Goal: Task Accomplishment & Management: Manage account settings

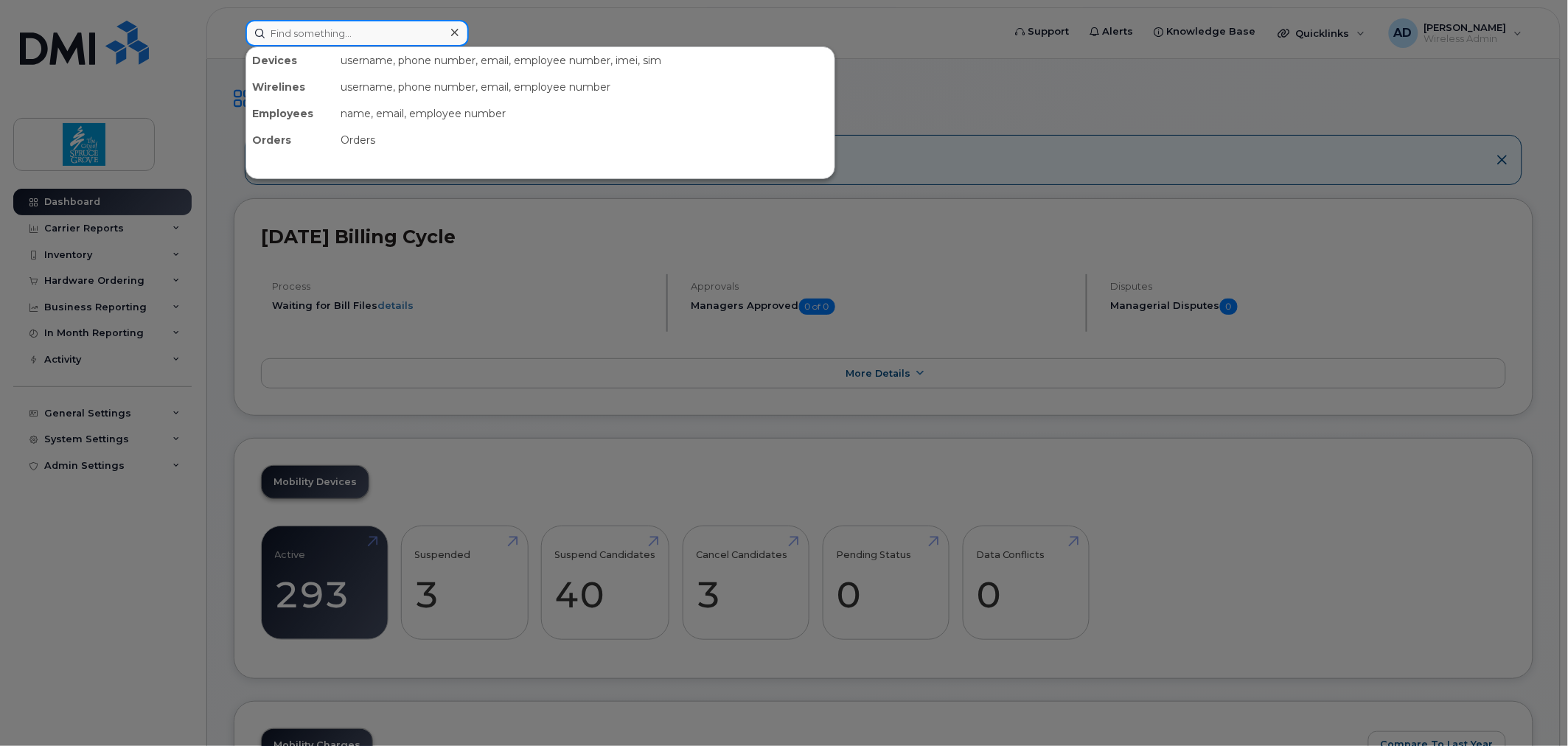
click at [409, 35] on input at bounding box center [357, 33] width 223 height 27
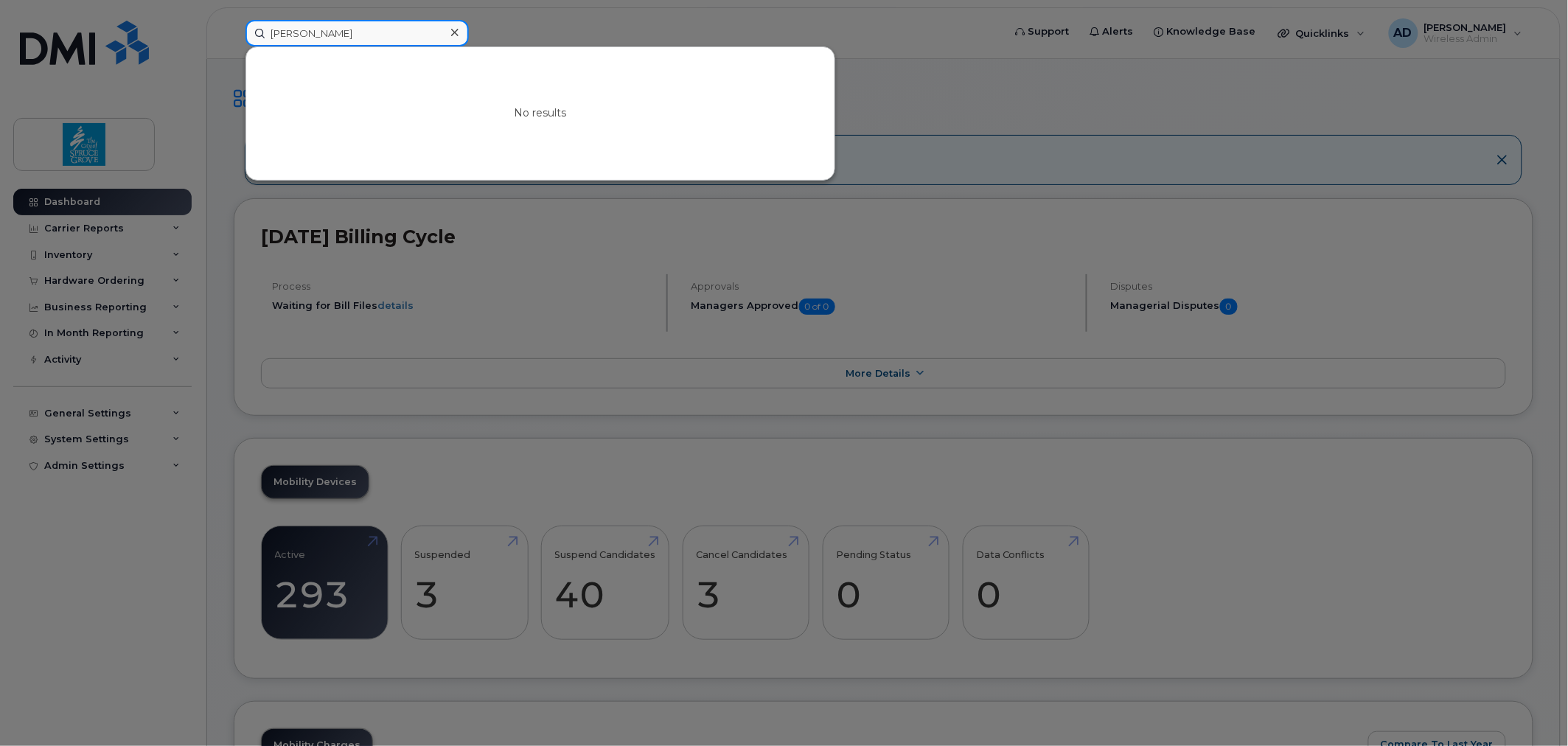
click at [348, 35] on input "jennifer" at bounding box center [357, 33] width 223 height 27
paste input "587-335-4251"
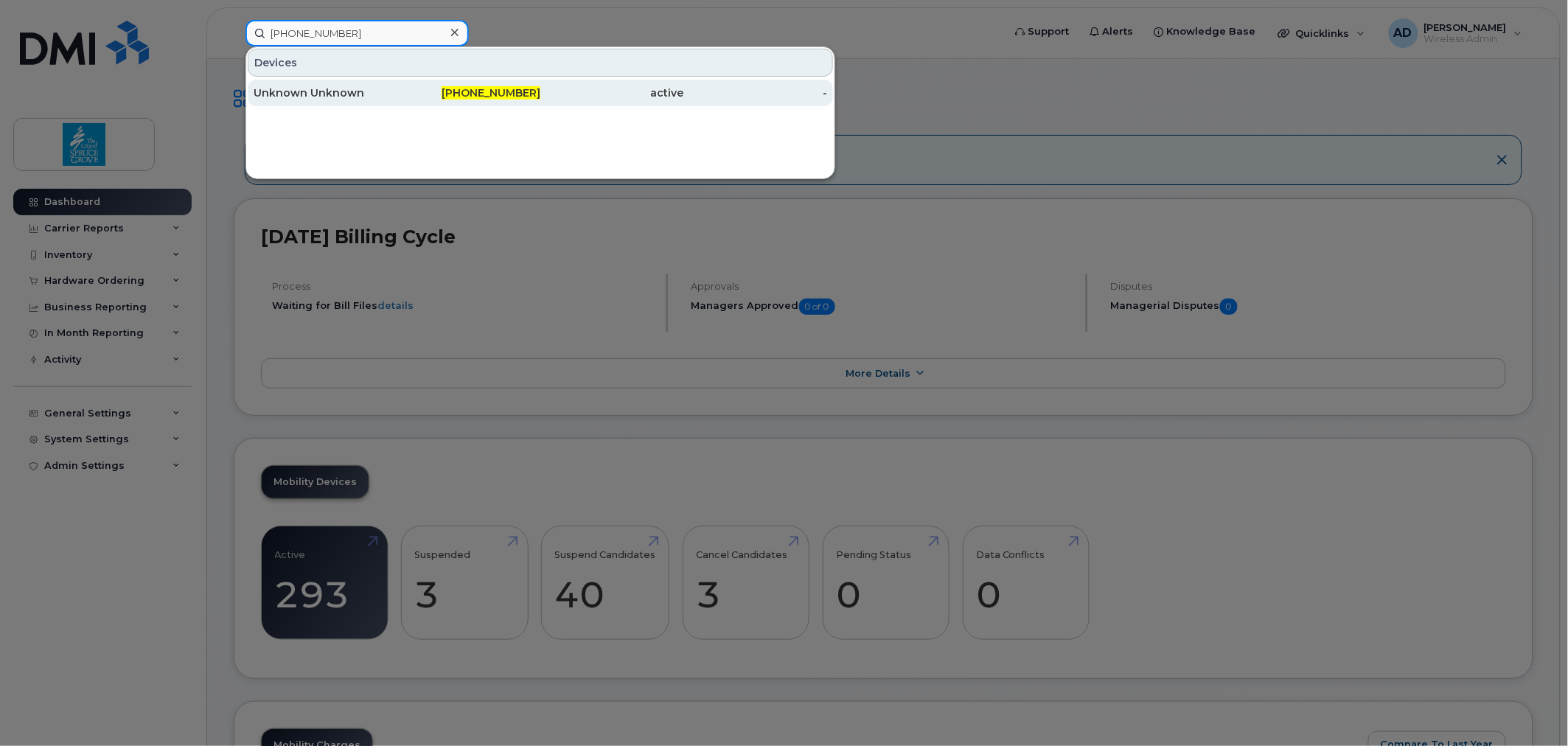
type input "587-335-4251"
click at [392, 89] on div "Unknown Unknown" at bounding box center [325, 93] width 144 height 15
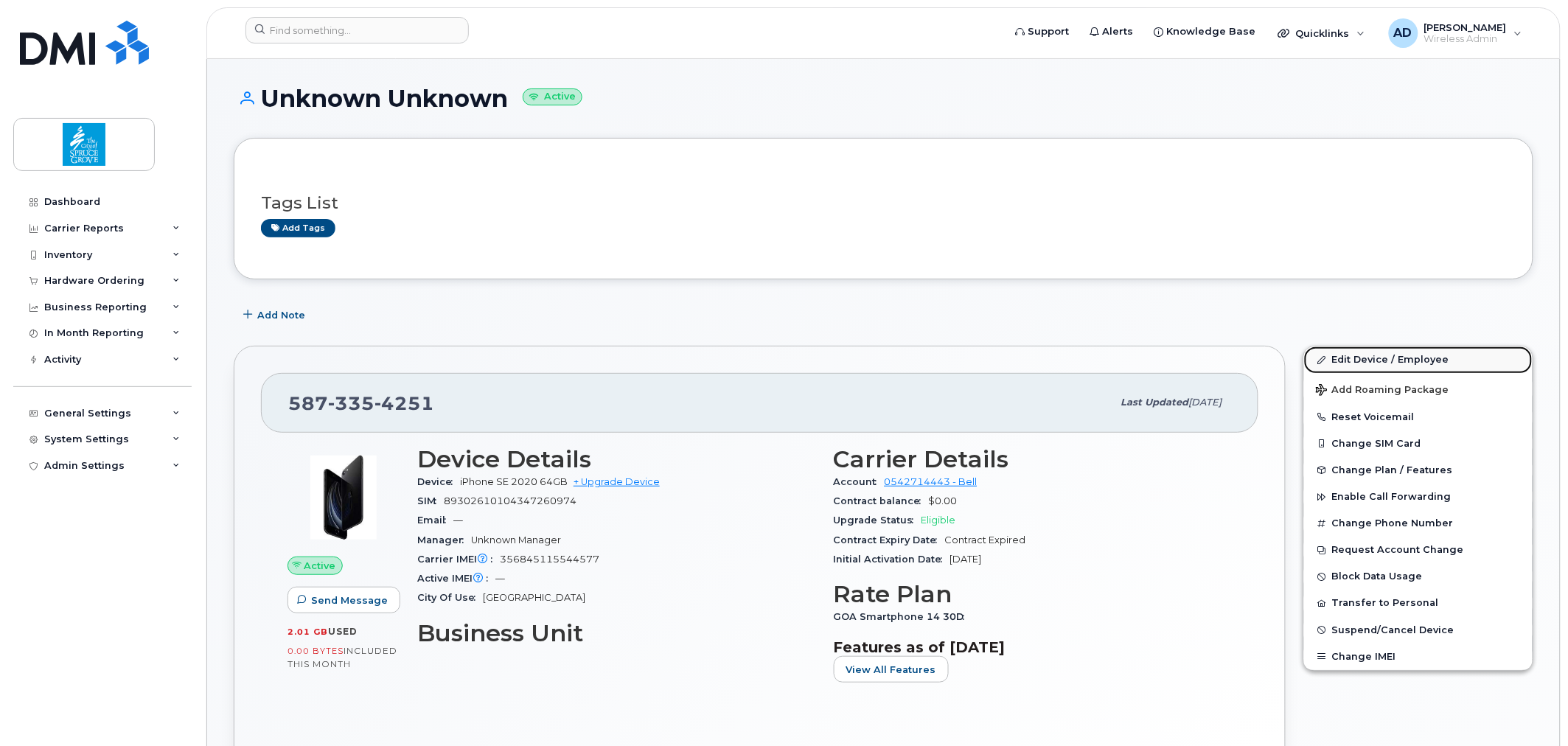
click at [1397, 358] on link "Edit Device / Employee" at bounding box center [1418, 360] width 229 height 27
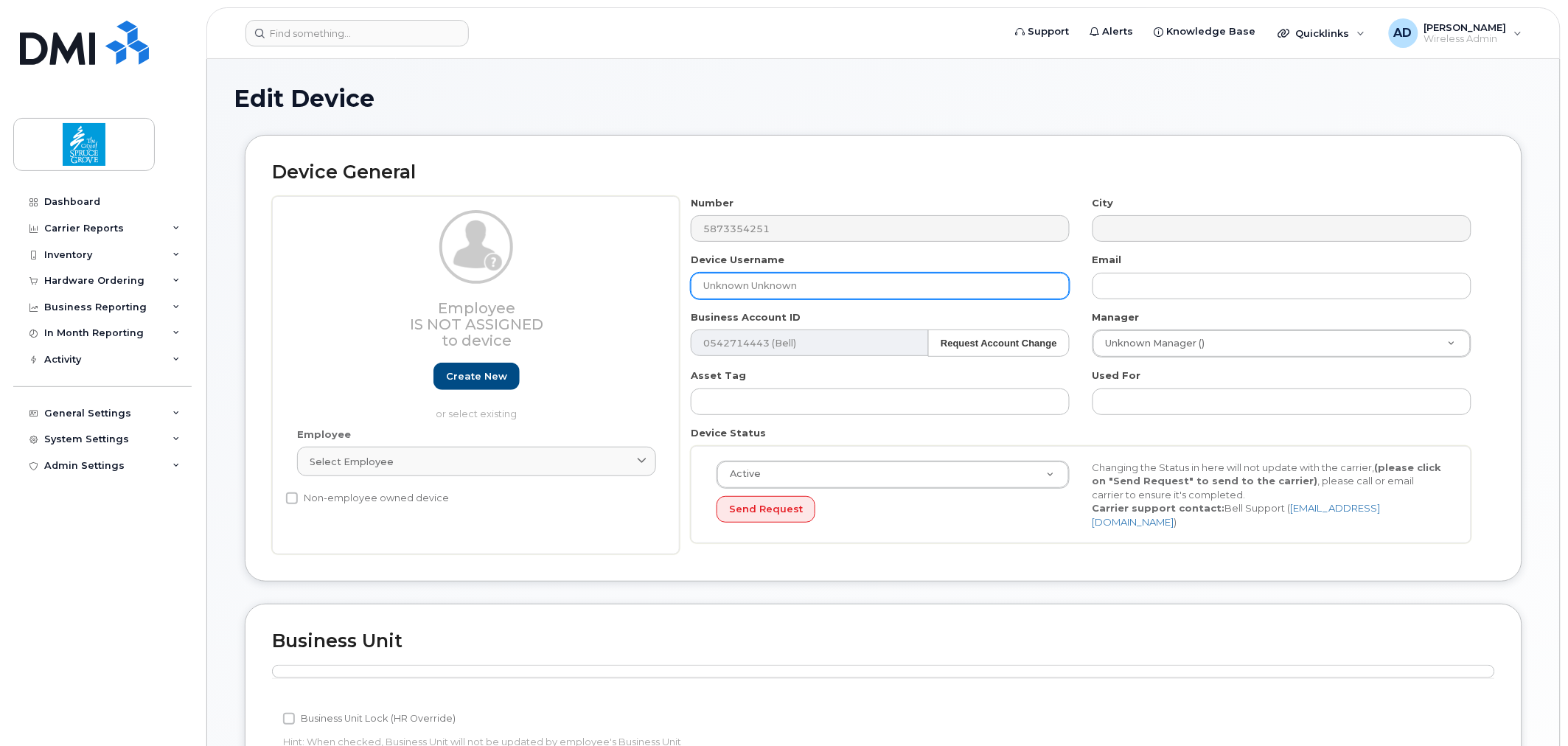
click at [819, 286] on input "Unknown Unknown" at bounding box center [880, 286] width 379 height 27
drag, startPoint x: 761, startPoint y: 285, endPoint x: 924, endPoint y: 258, distance: 165.2
click at [924, 258] on div "Device Username Jennifer Heatherington" at bounding box center [881, 276] width 402 height 47
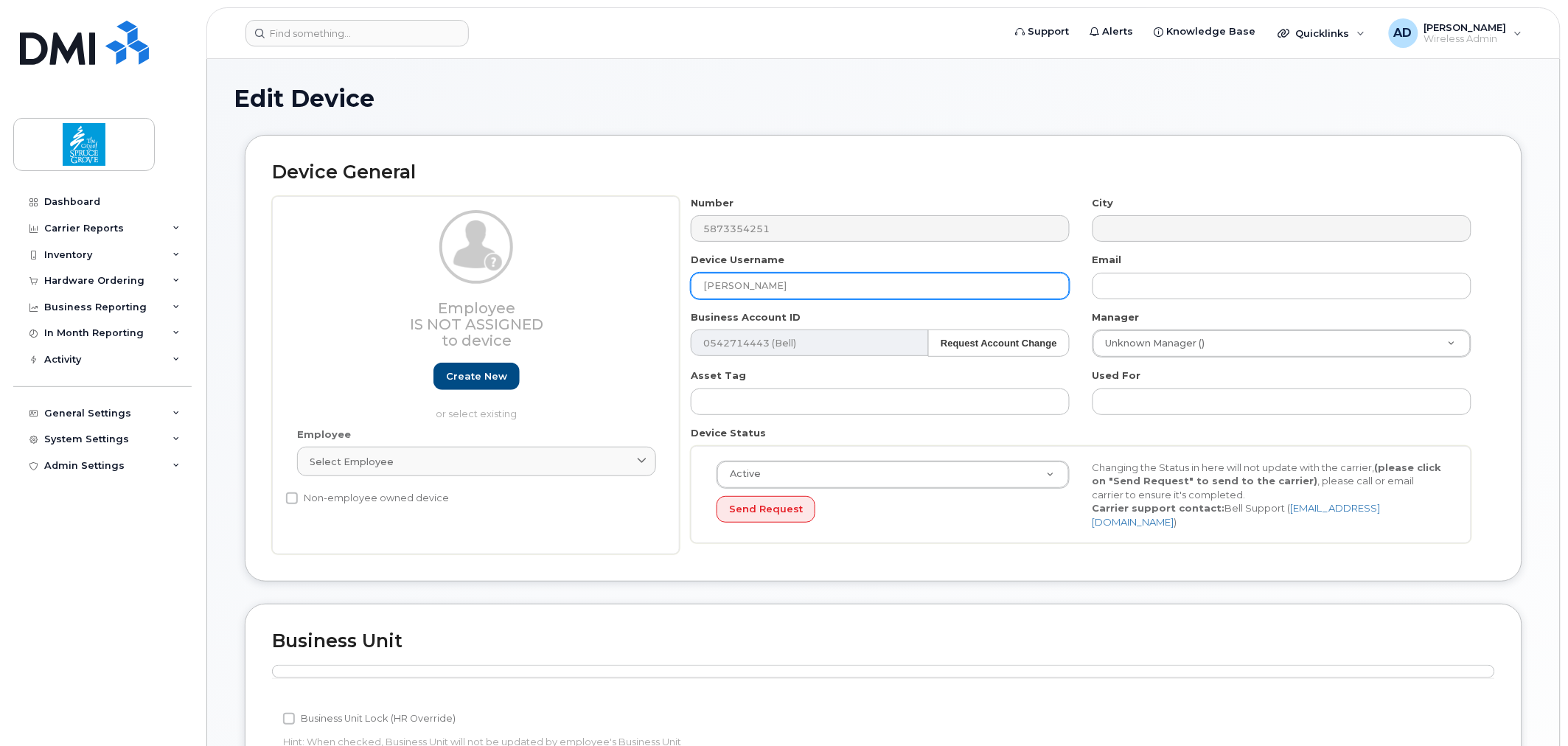
click at [760, 282] on input "Jennifer Heatherington" at bounding box center [880, 286] width 379 height 27
type input "[PERSON_NAME]"
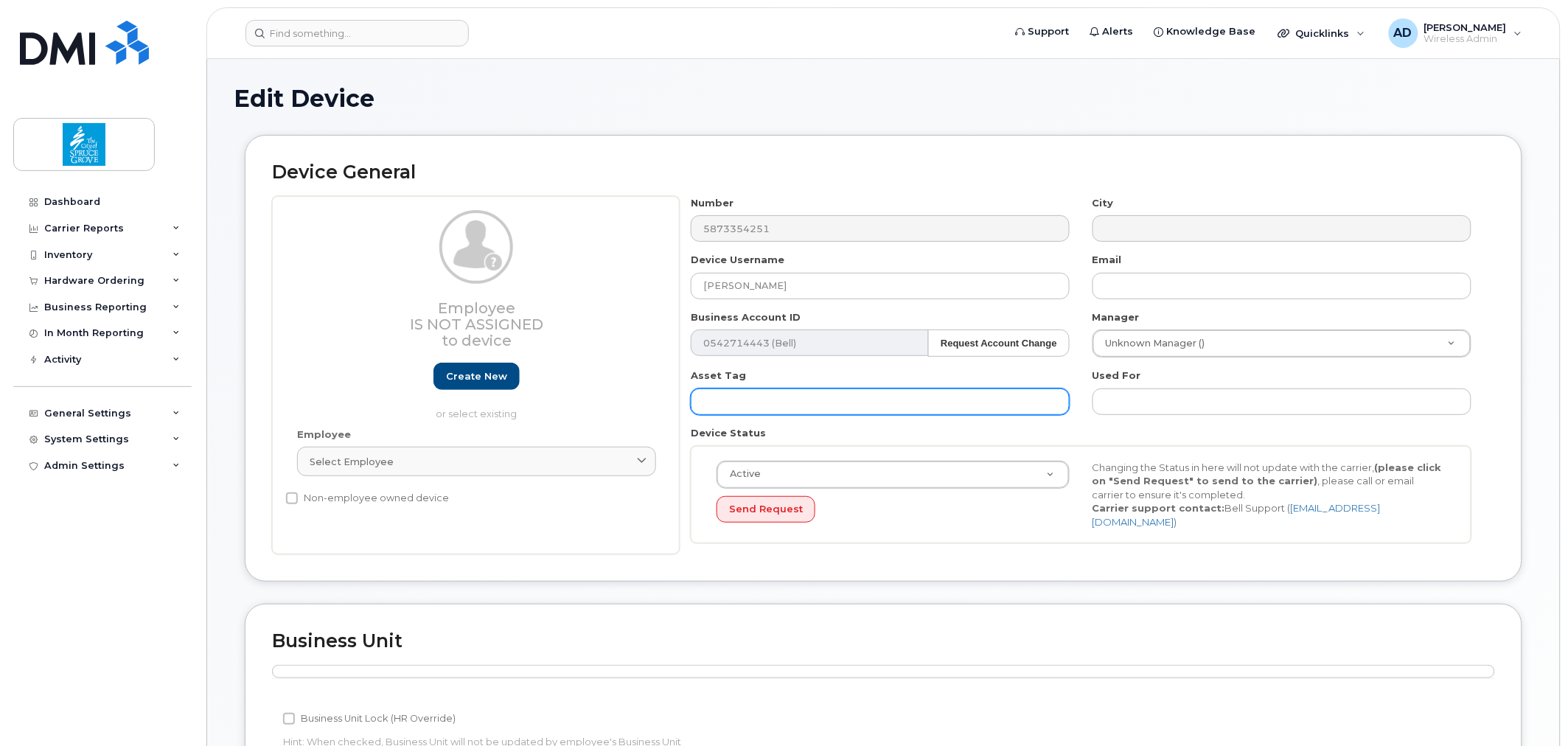
click at [826, 410] on input "text" at bounding box center [880, 402] width 379 height 27
click at [828, 396] on input "text" at bounding box center [880, 402] width 379 height 27
paste input "MD0053"
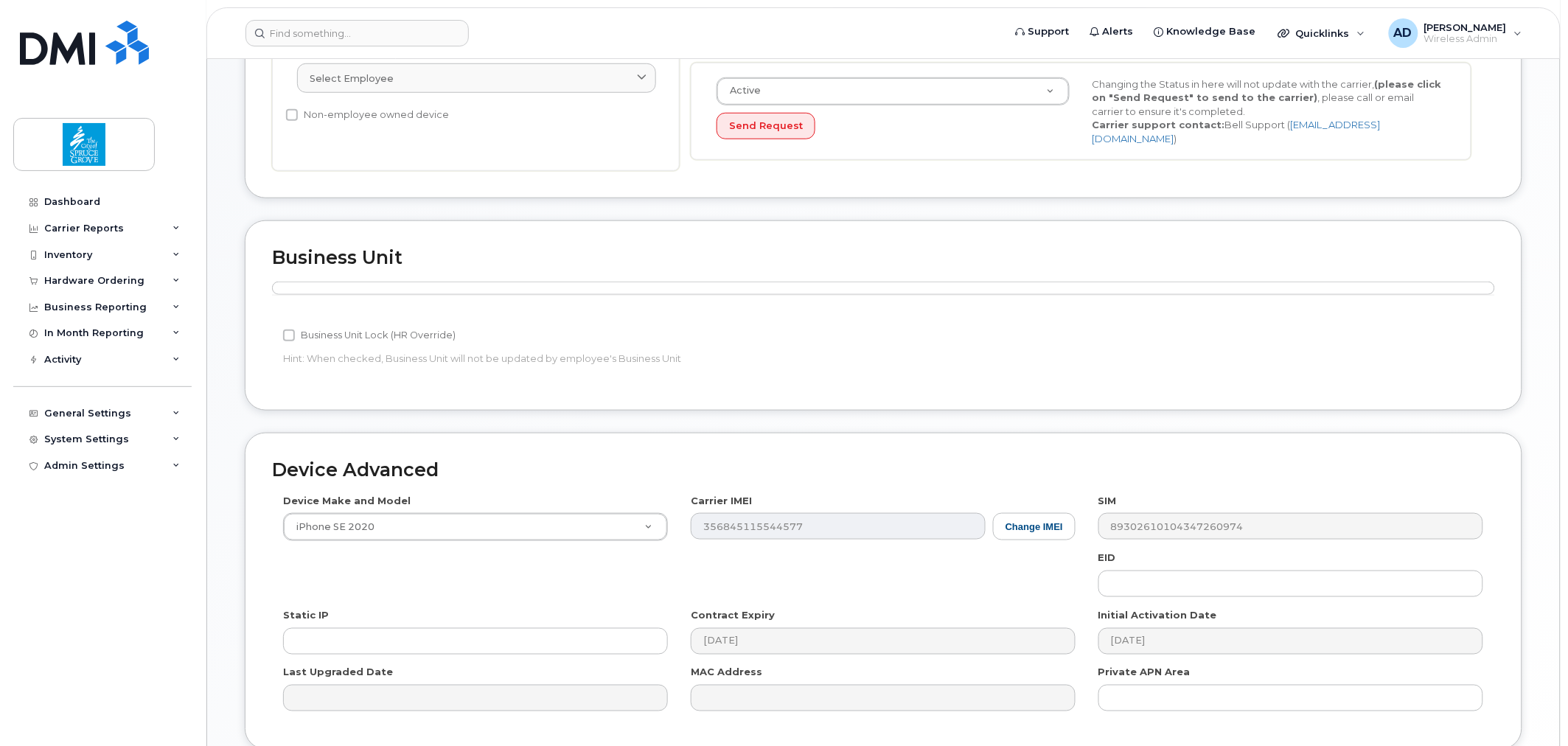
scroll to position [505, 0]
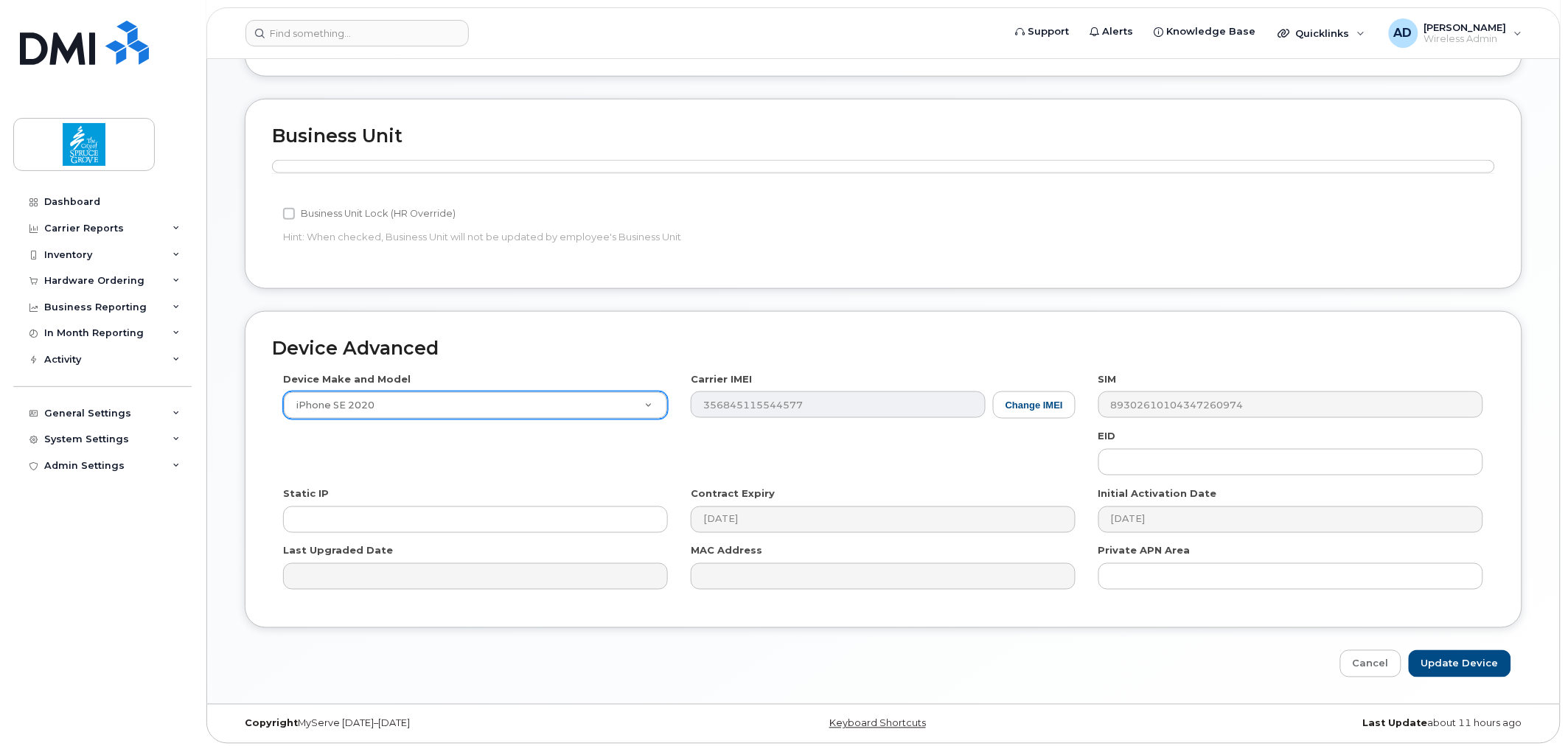
type input "MD0053"
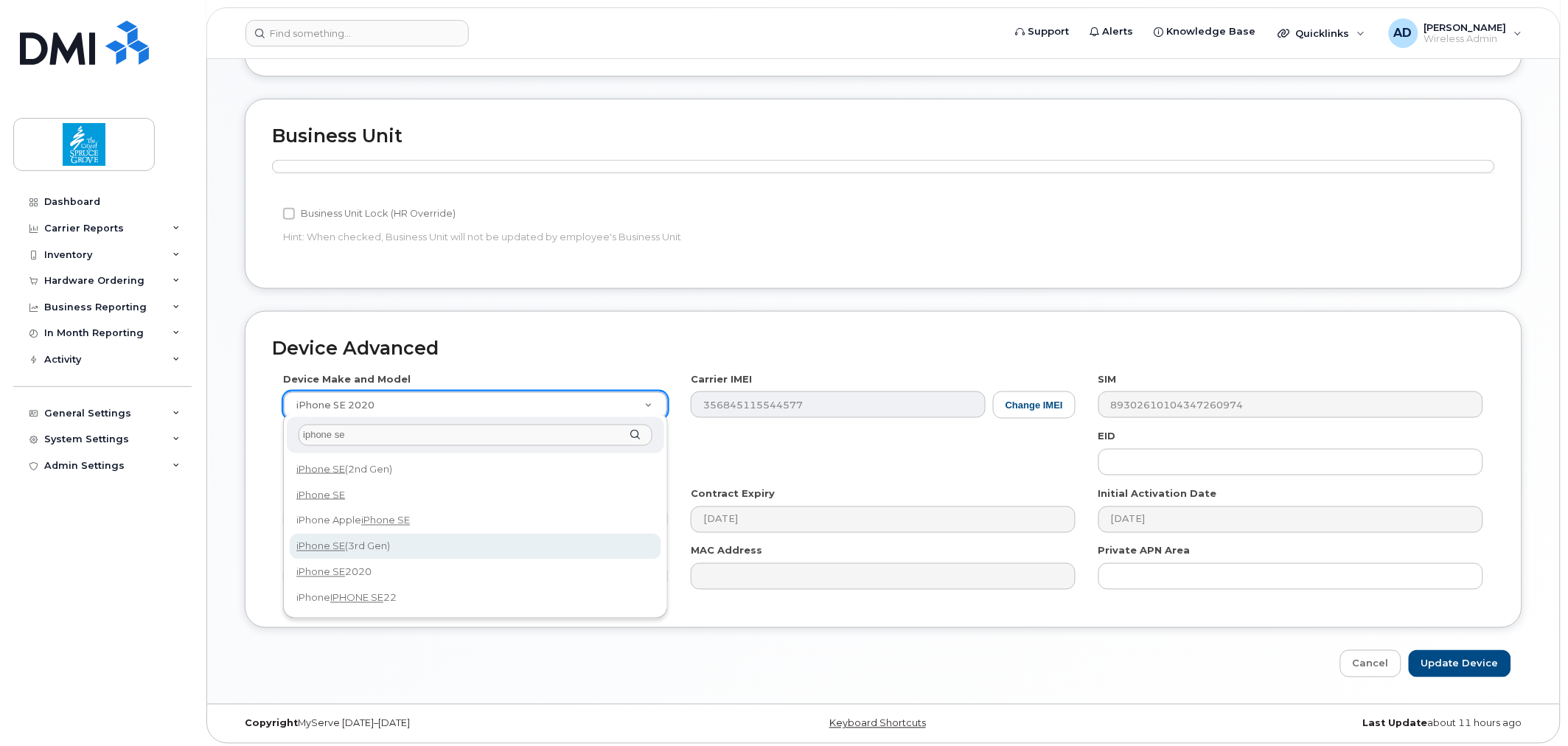
type input "iphone se"
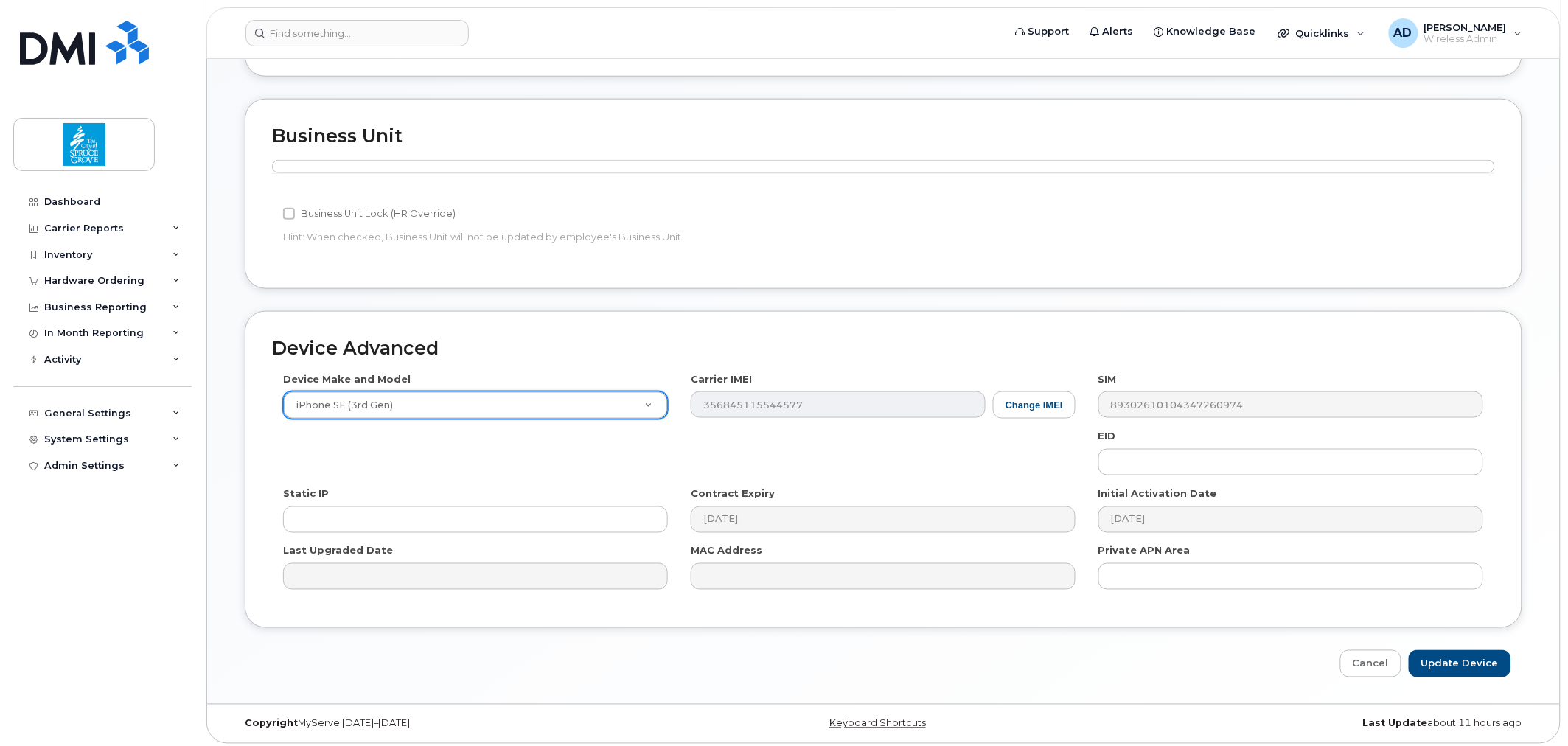
select select "2709"
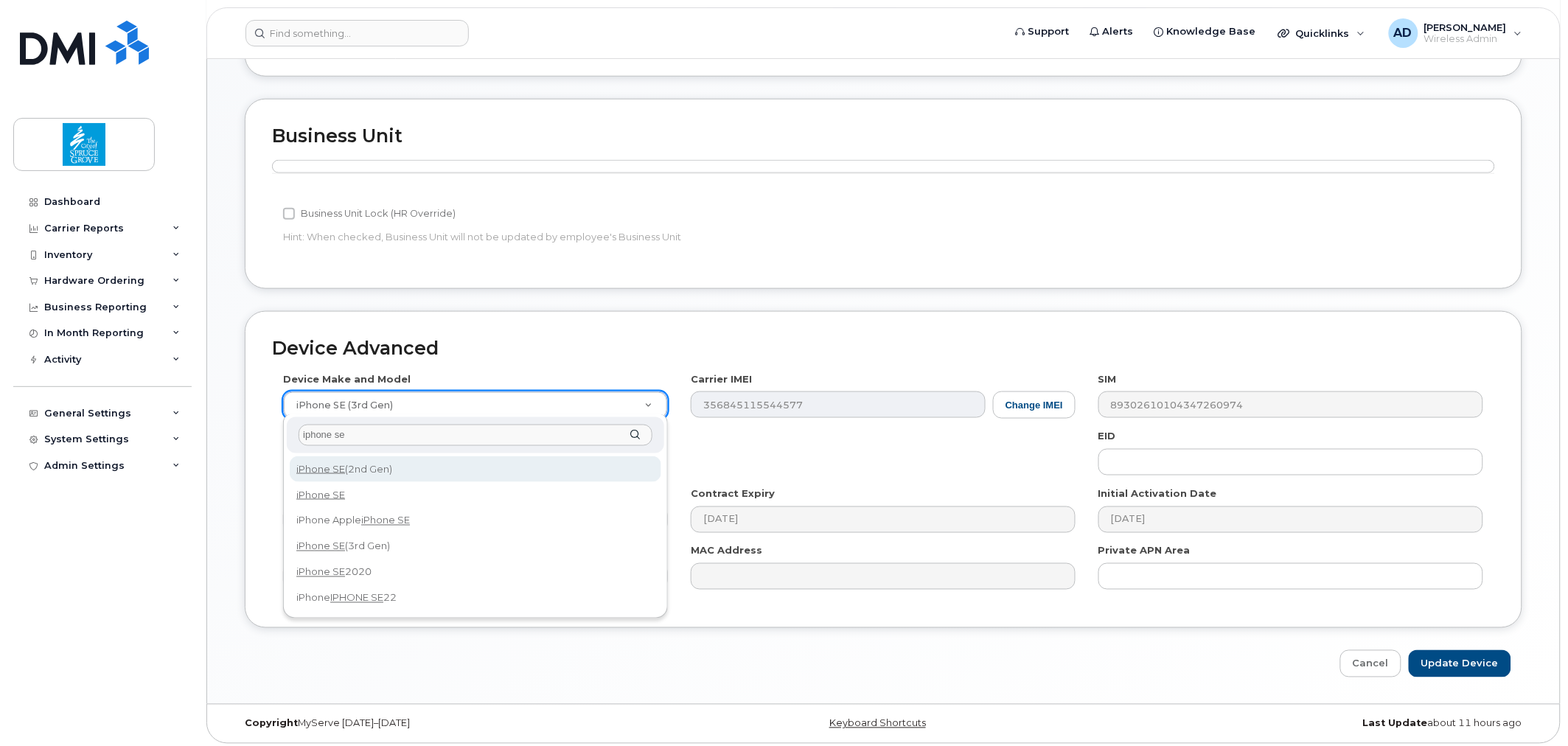
type input "iphone se"
select select "1947"
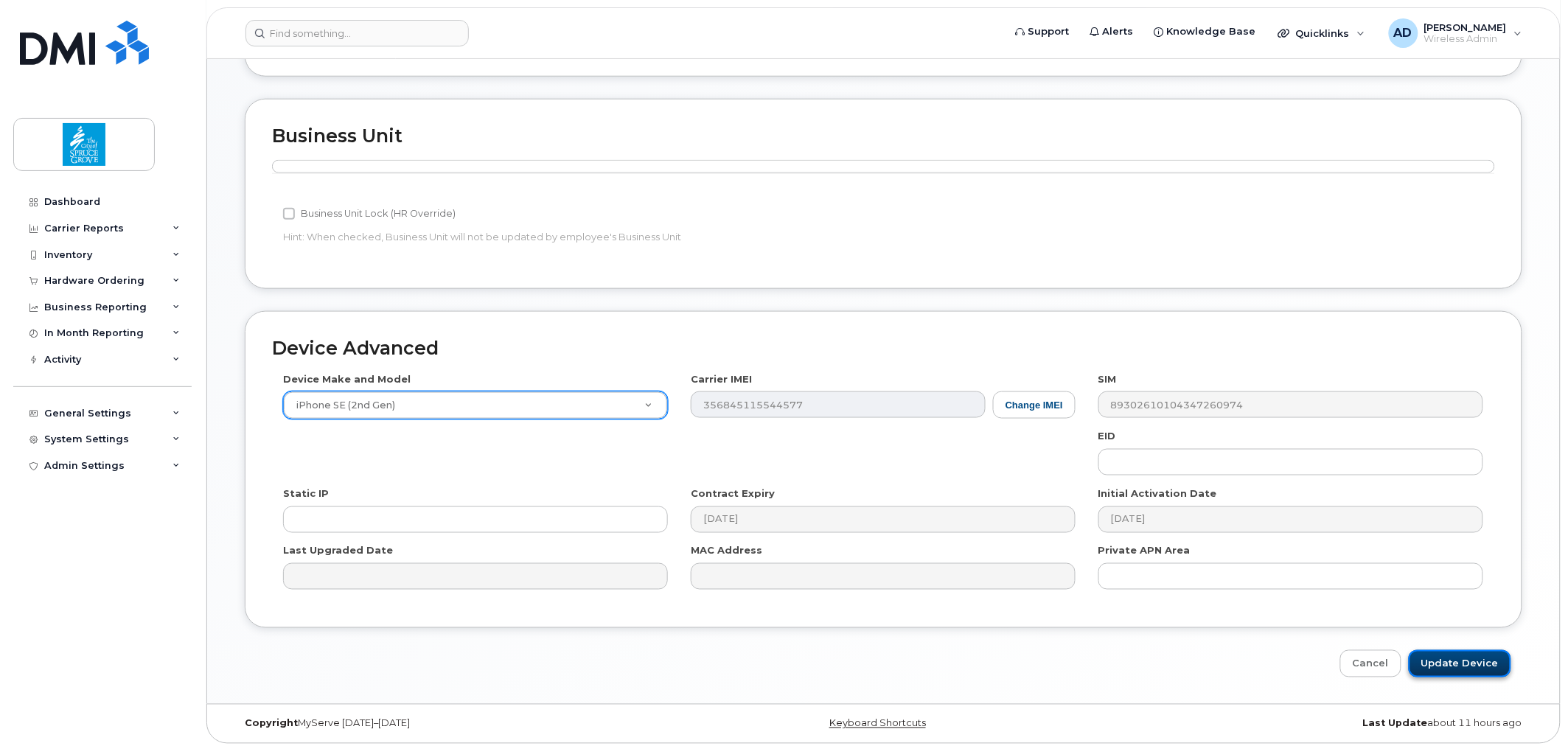
click at [1462, 656] on input "Update Device" at bounding box center [1460, 664] width 103 height 27
type input "Saving..."
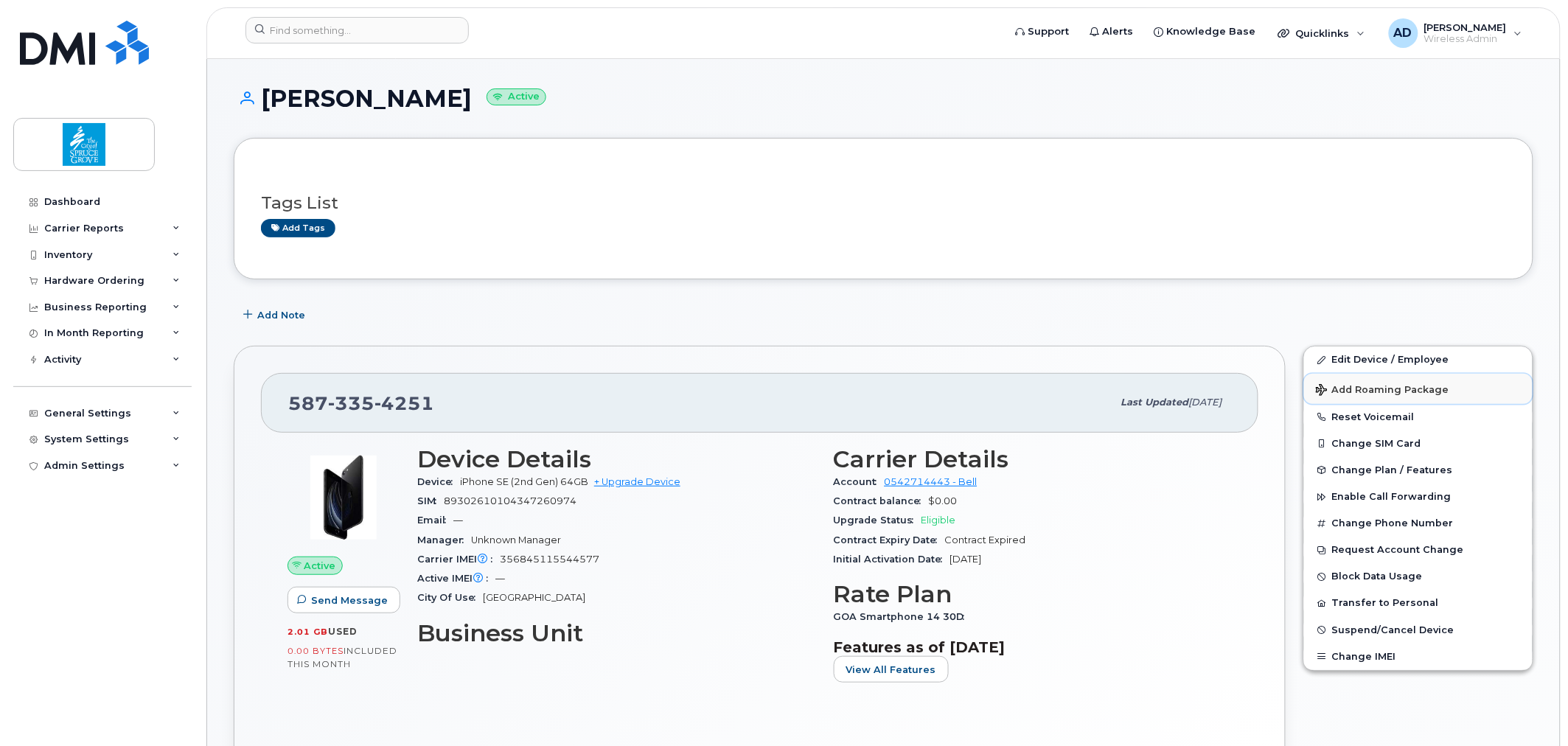
click at [1397, 392] on span "Add Roaming Package" at bounding box center [1382, 391] width 134 height 14
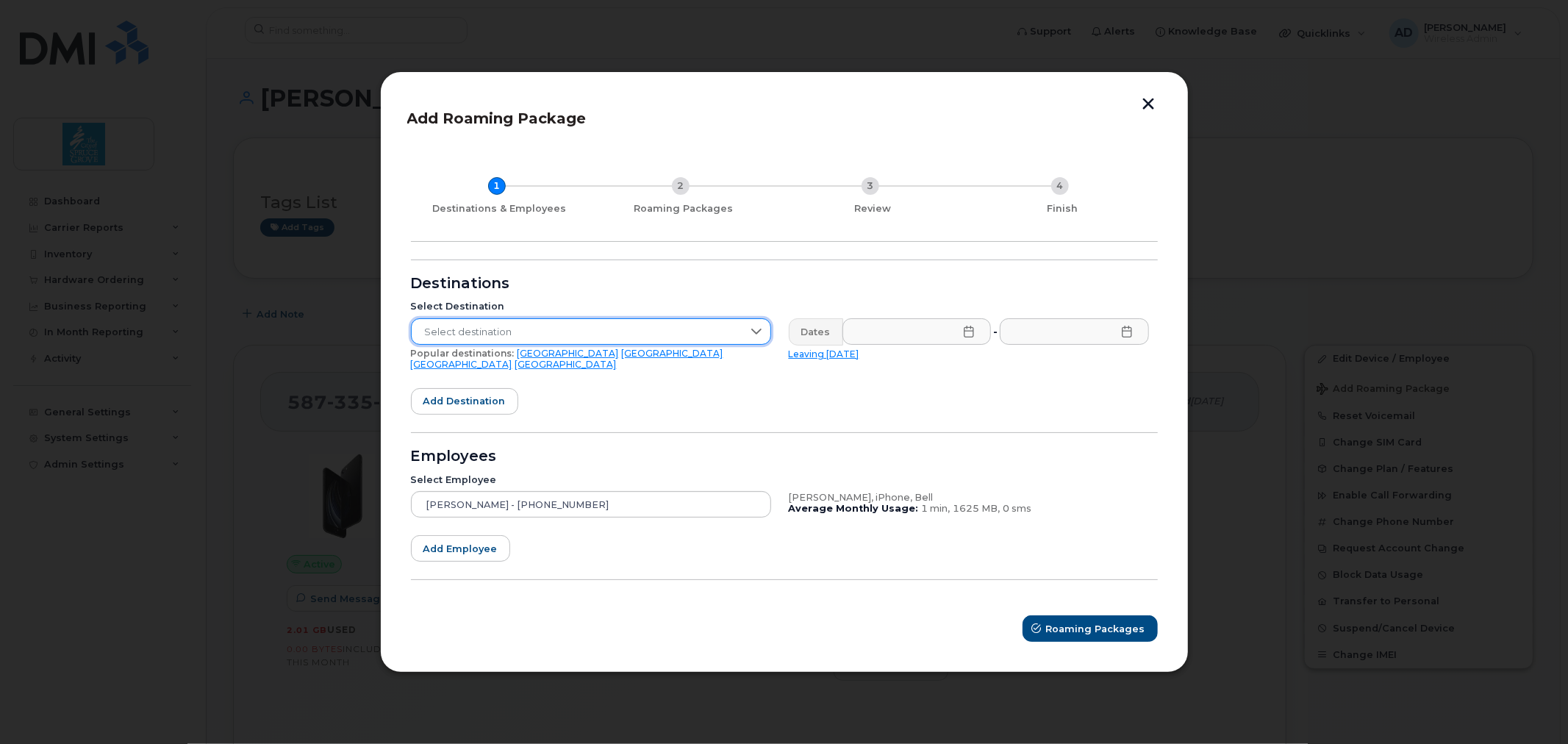
click at [563, 335] on span "Select destination" at bounding box center [577, 332] width 331 height 27
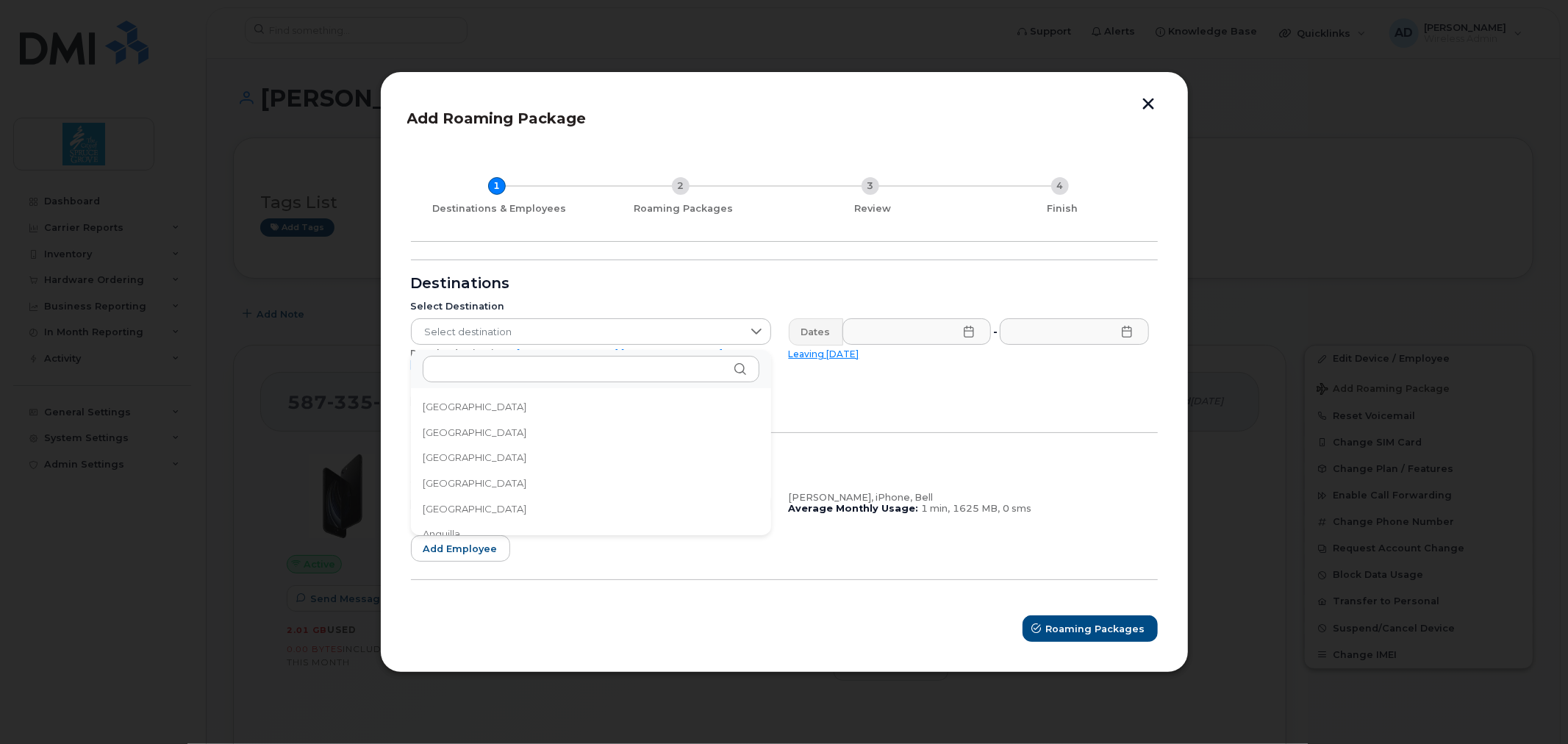
click at [552, 290] on div "Destinations" at bounding box center [784, 283] width 747 height 12
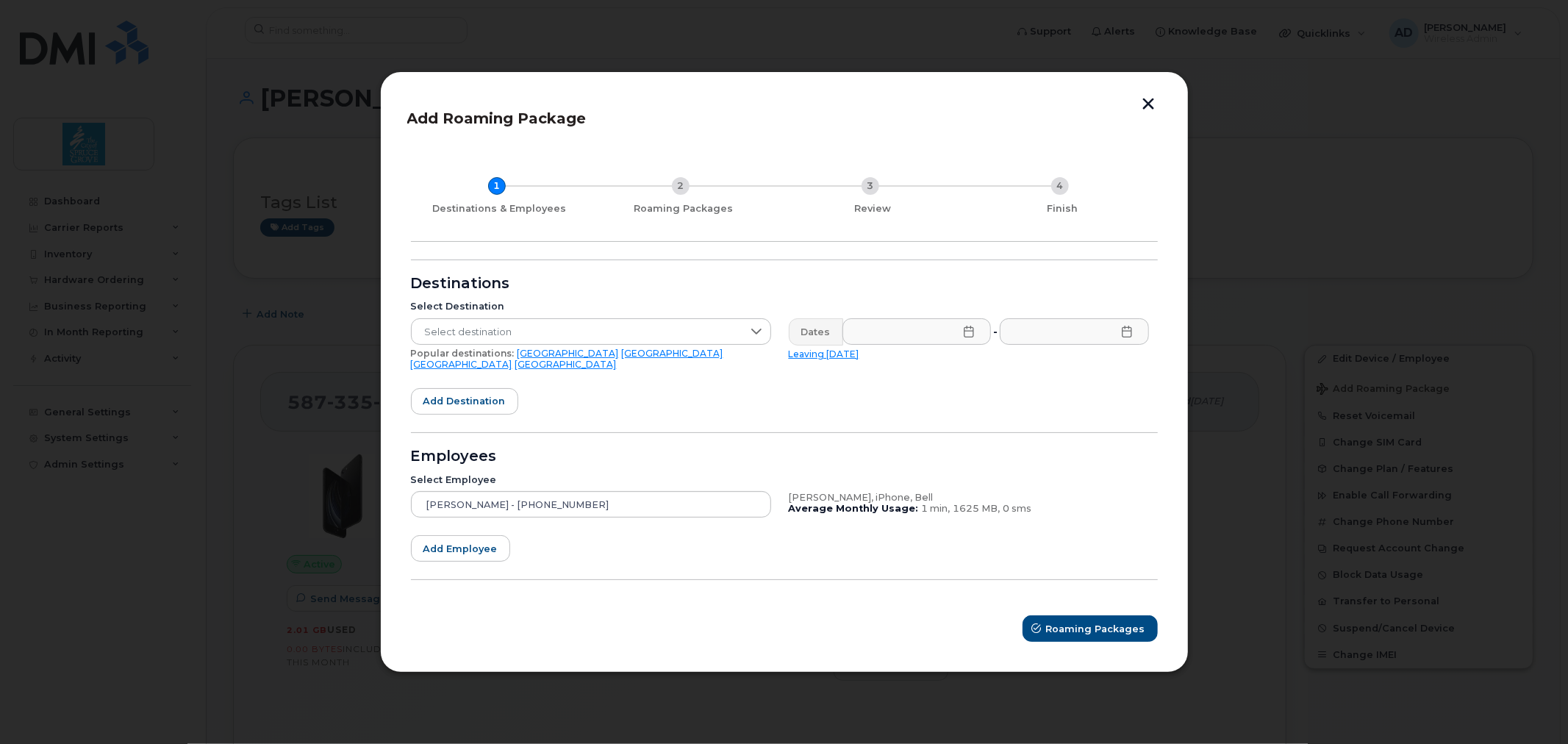
click at [518, 351] on div "Select Destination Select destination Popular destinations: USA Mexico United K…" at bounding box center [591, 335] width 378 height 88
click at [622, 355] on link "[GEOGRAPHIC_DATA]" at bounding box center [672, 353] width 102 height 11
click at [974, 337] on icon at bounding box center [968, 331] width 12 height 12
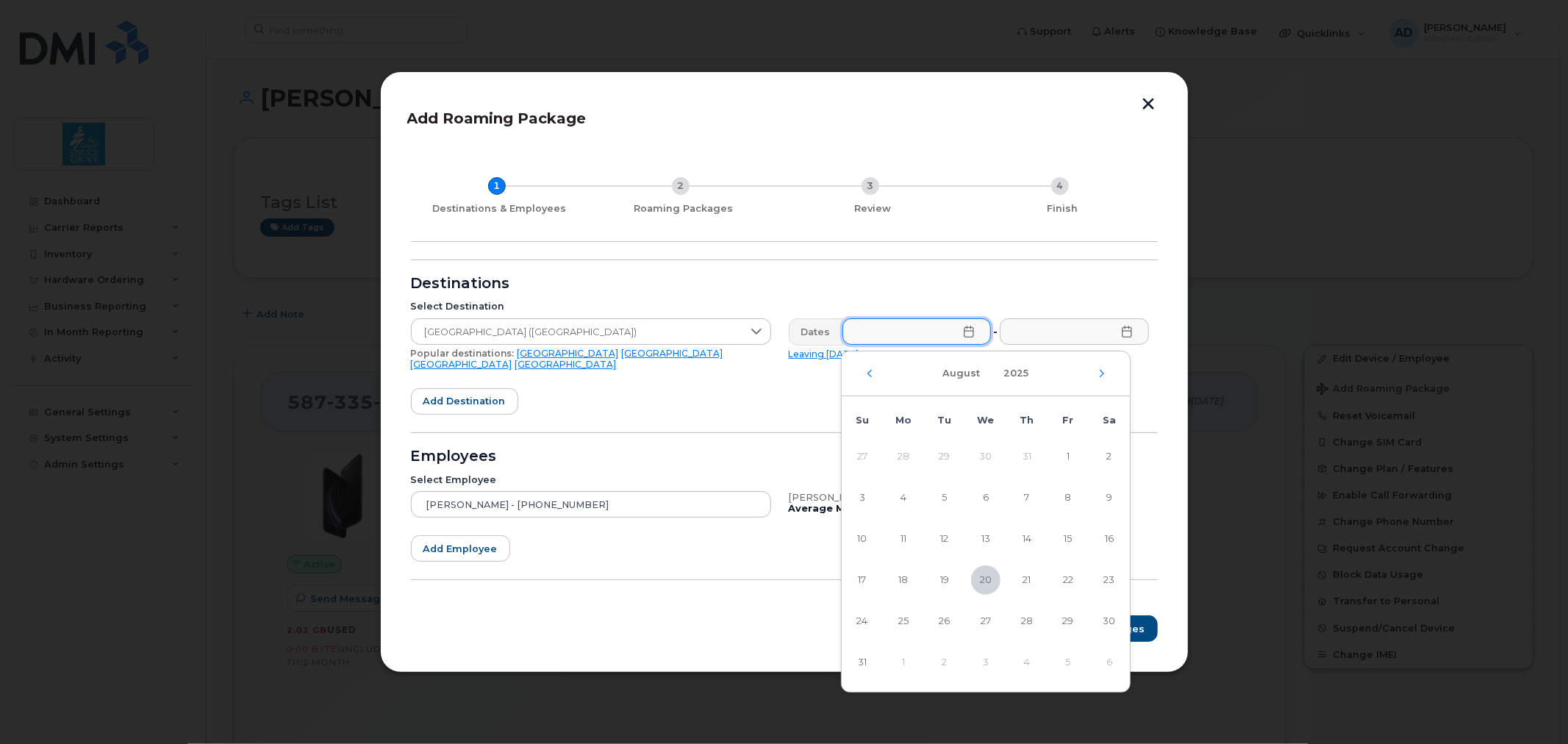
click at [945, 667] on td "2" at bounding box center [945, 662] width 41 height 41
click at [1100, 375] on icon "Next Month" at bounding box center [1102, 373] width 9 height 12
click at [949, 456] on span "2" at bounding box center [945, 456] width 29 height 29
type input "[DATE]"
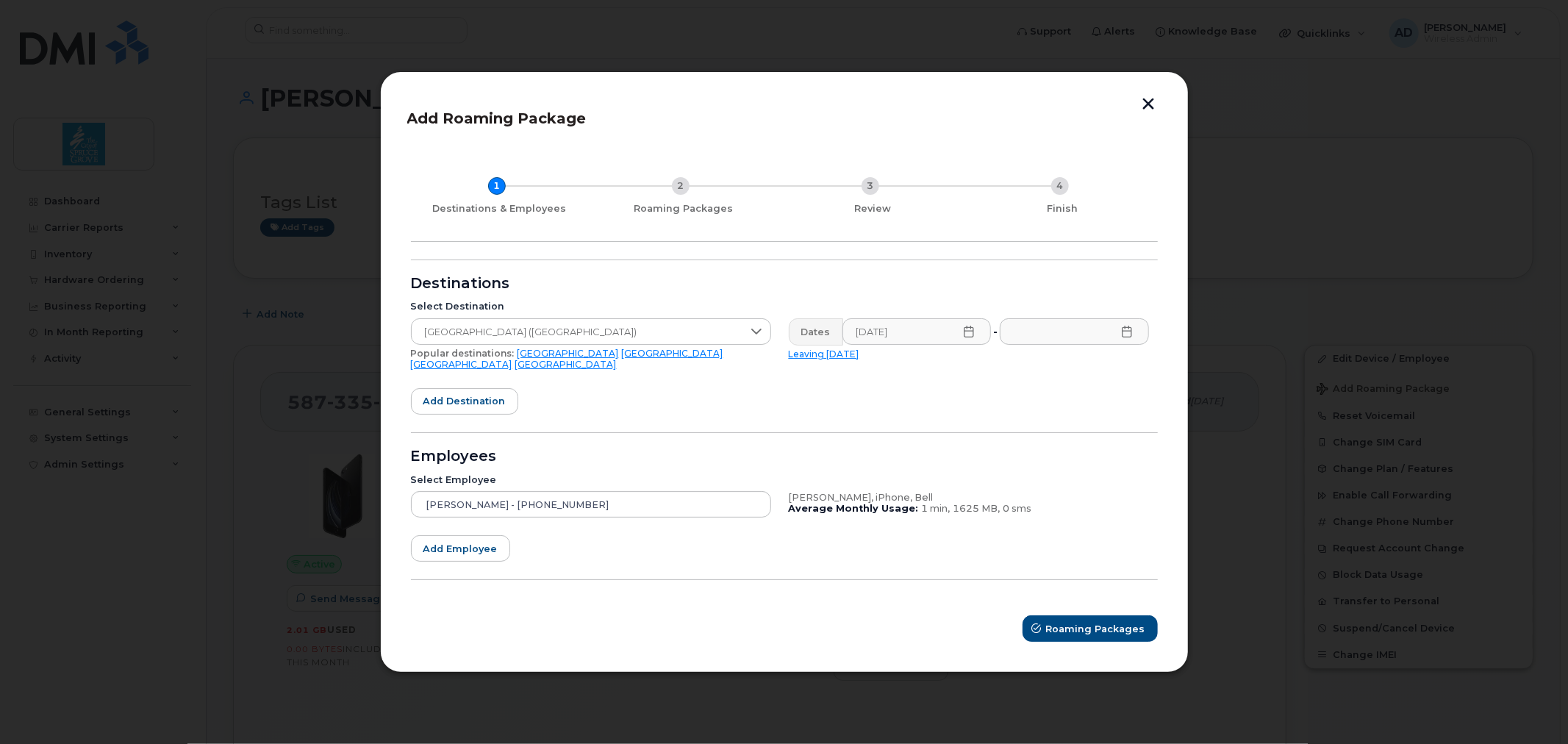
click at [1128, 335] on icon at bounding box center [1127, 331] width 12 height 12
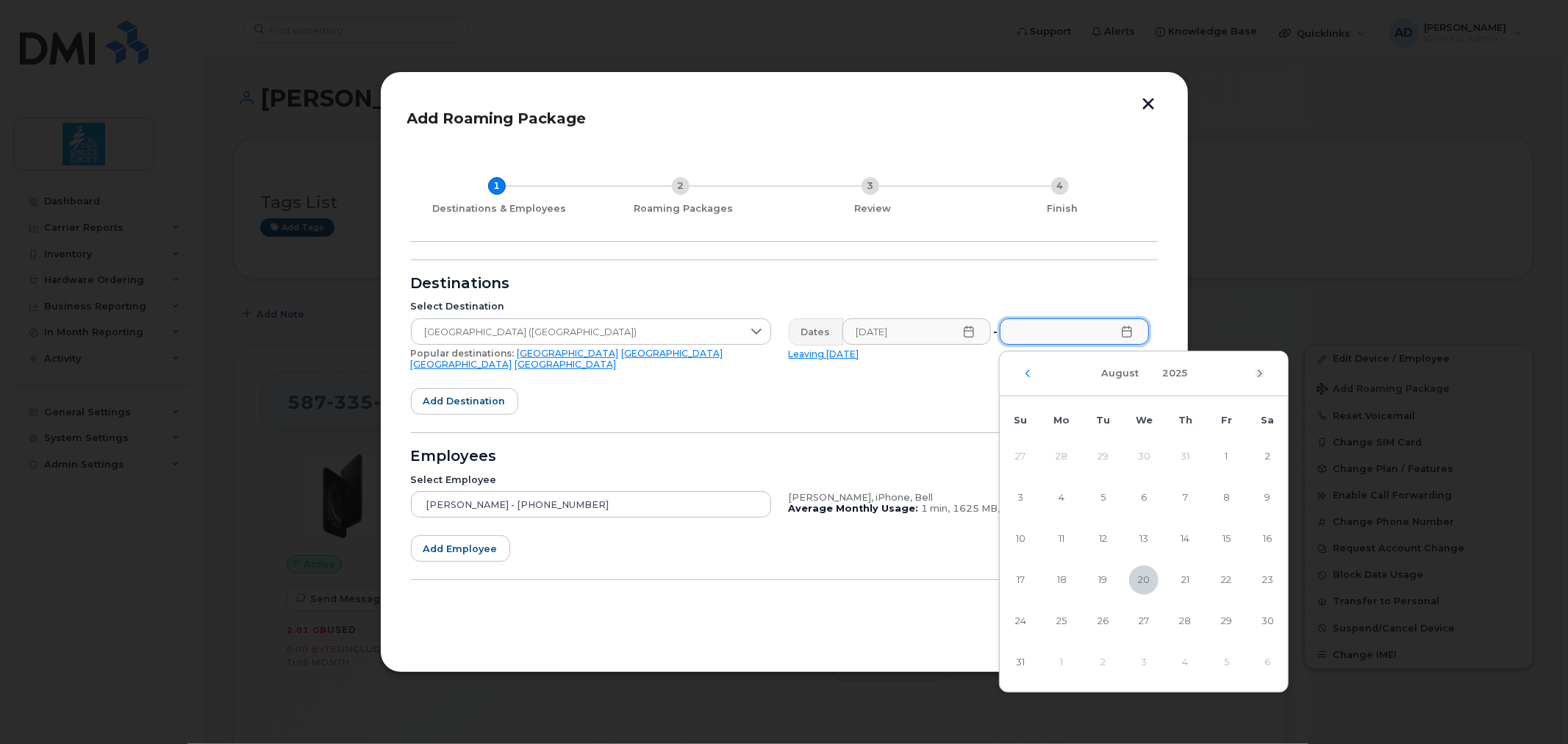
click at [1259, 375] on icon "Next Month" at bounding box center [1260, 373] width 5 height 7
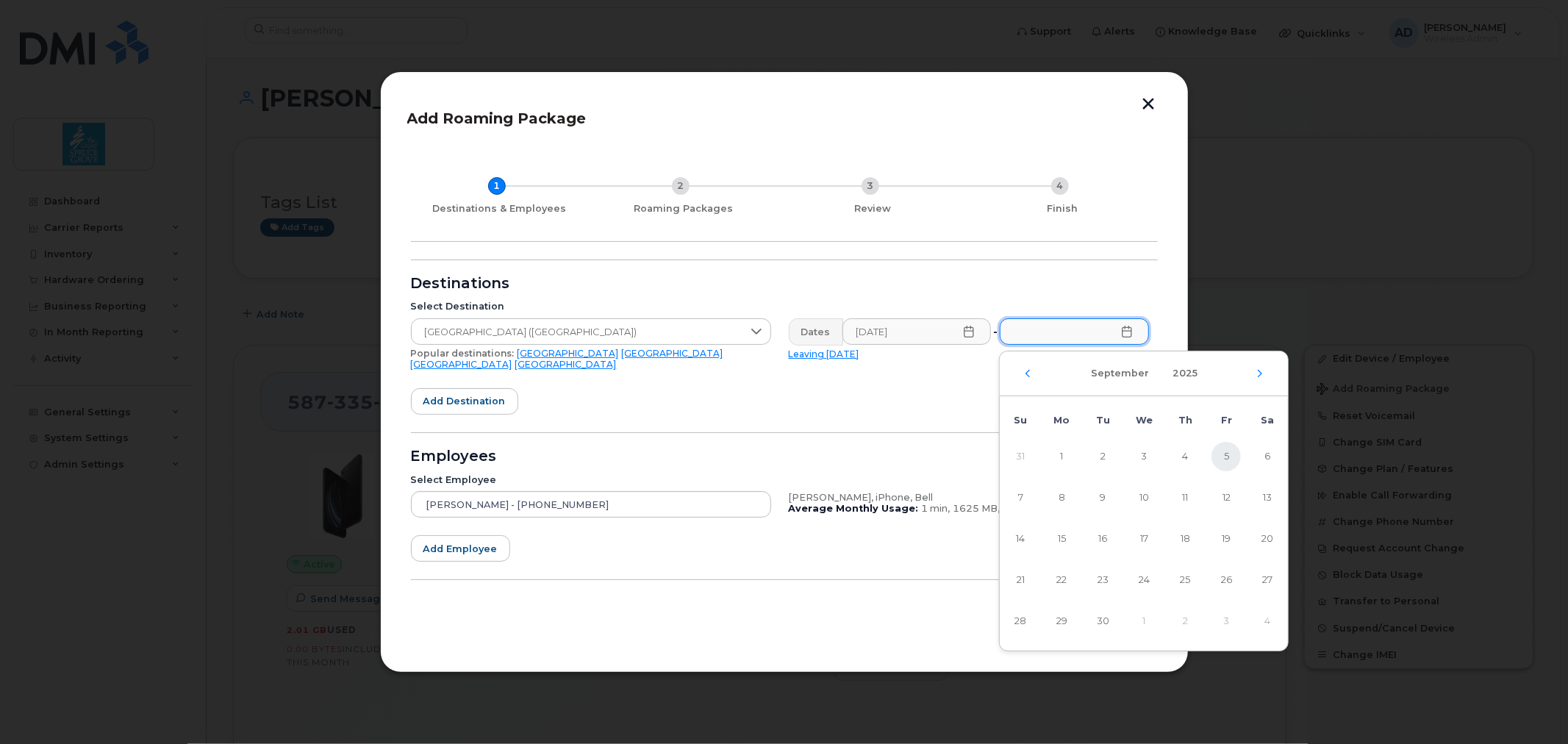
click at [1232, 459] on span "5" at bounding box center [1226, 456] width 29 height 29
type input "[DATE]"
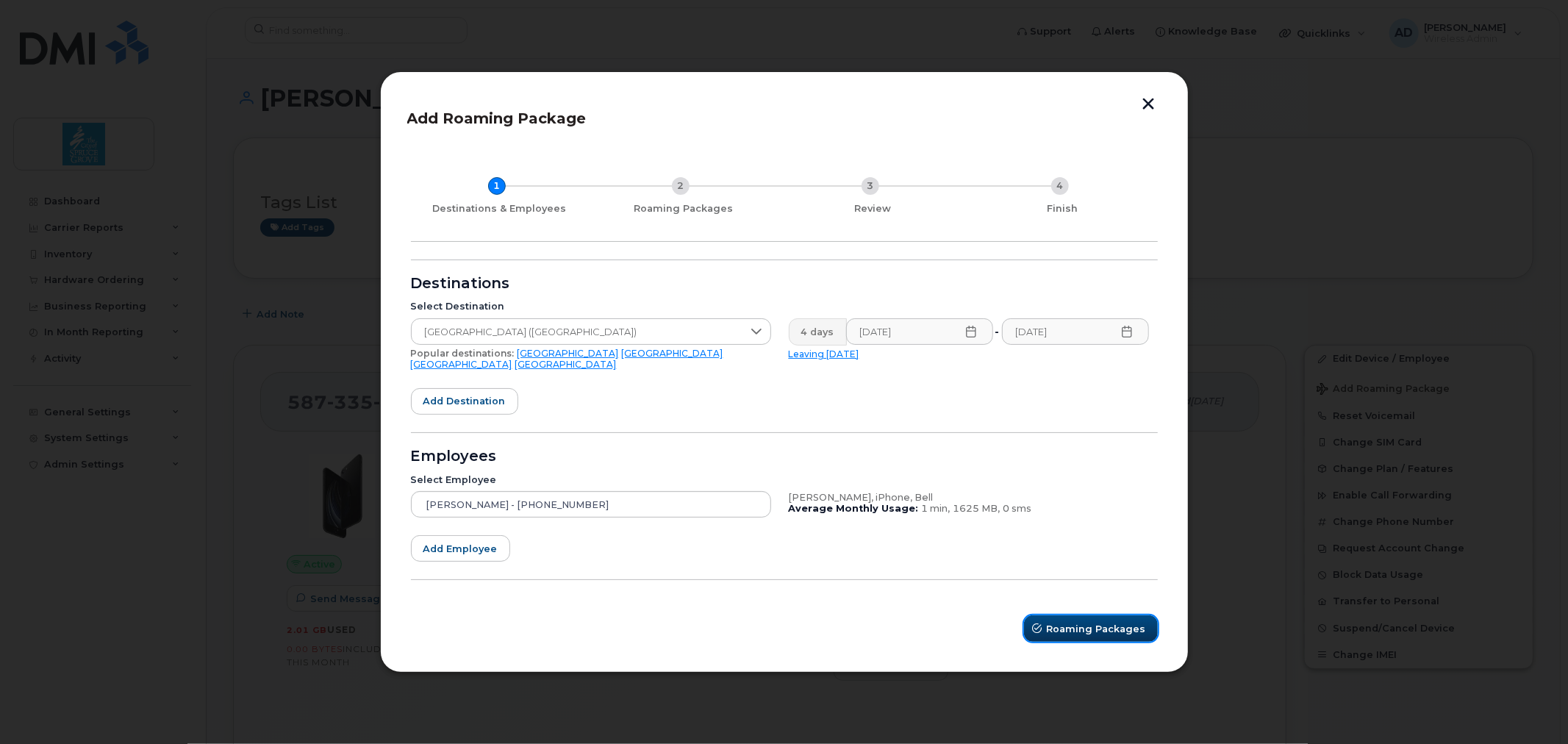
click at [1092, 625] on span "Roaming Packages" at bounding box center [1097, 629] width 99 height 14
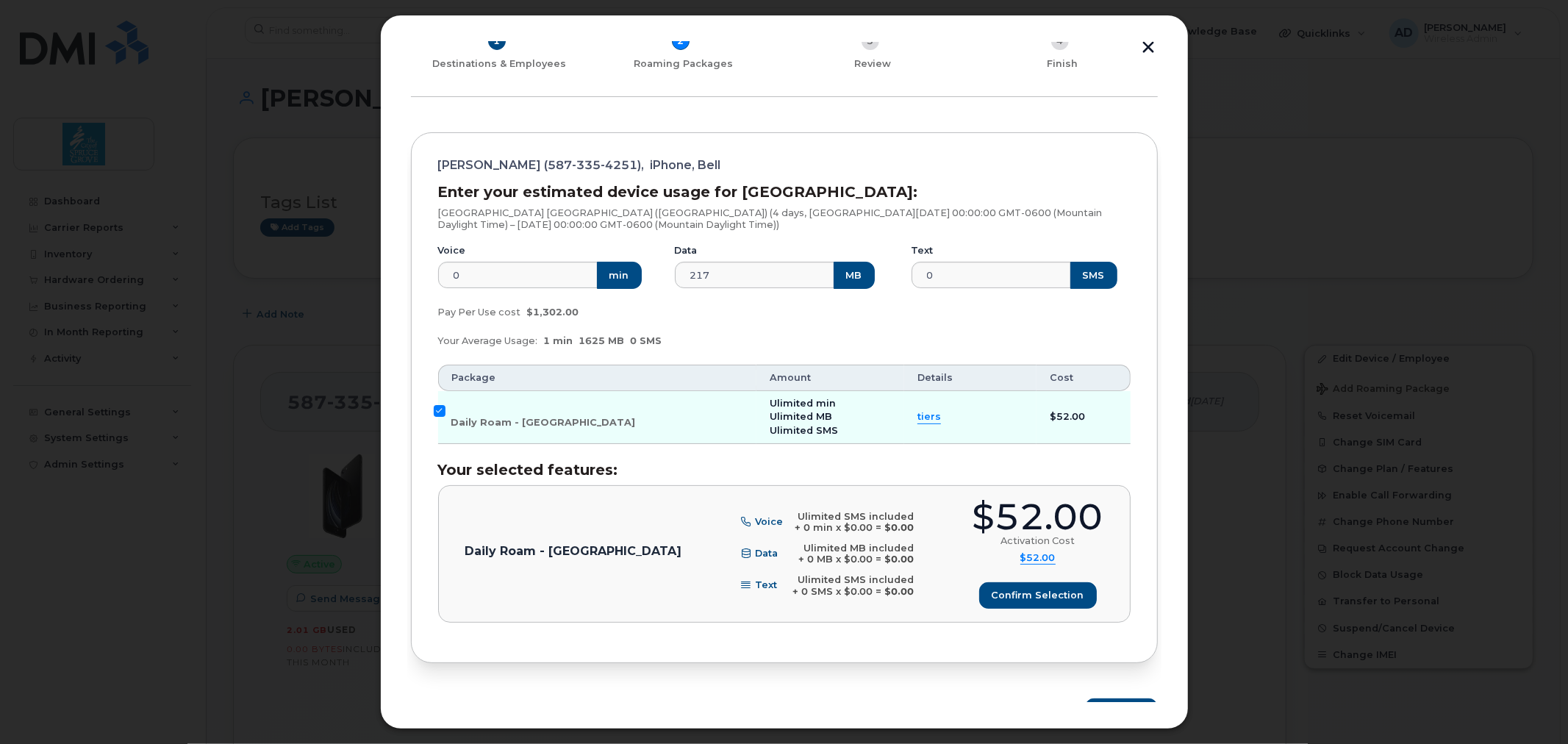
scroll to position [114, 0]
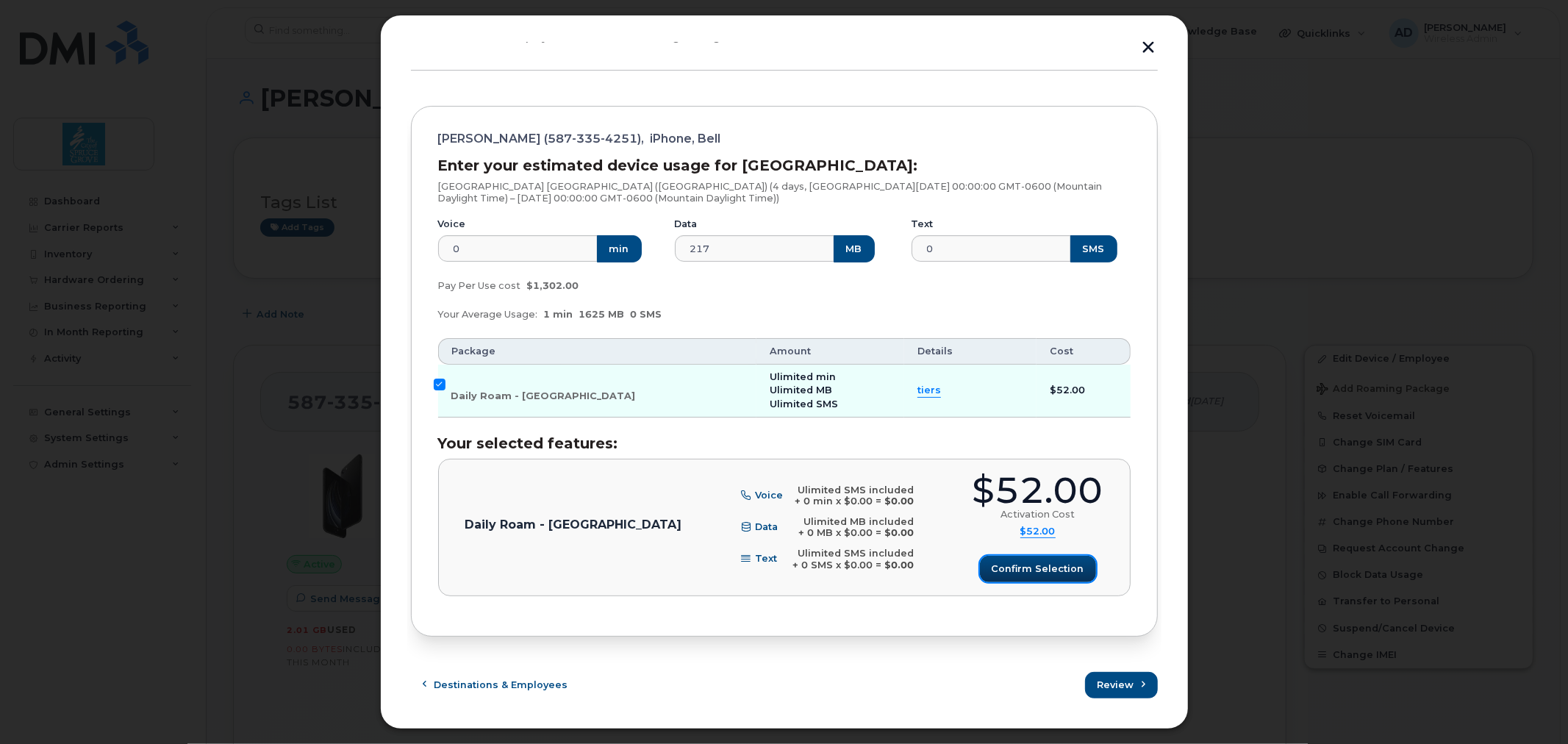
click at [1042, 568] on span "Confirm selection" at bounding box center [1038, 569] width 92 height 14
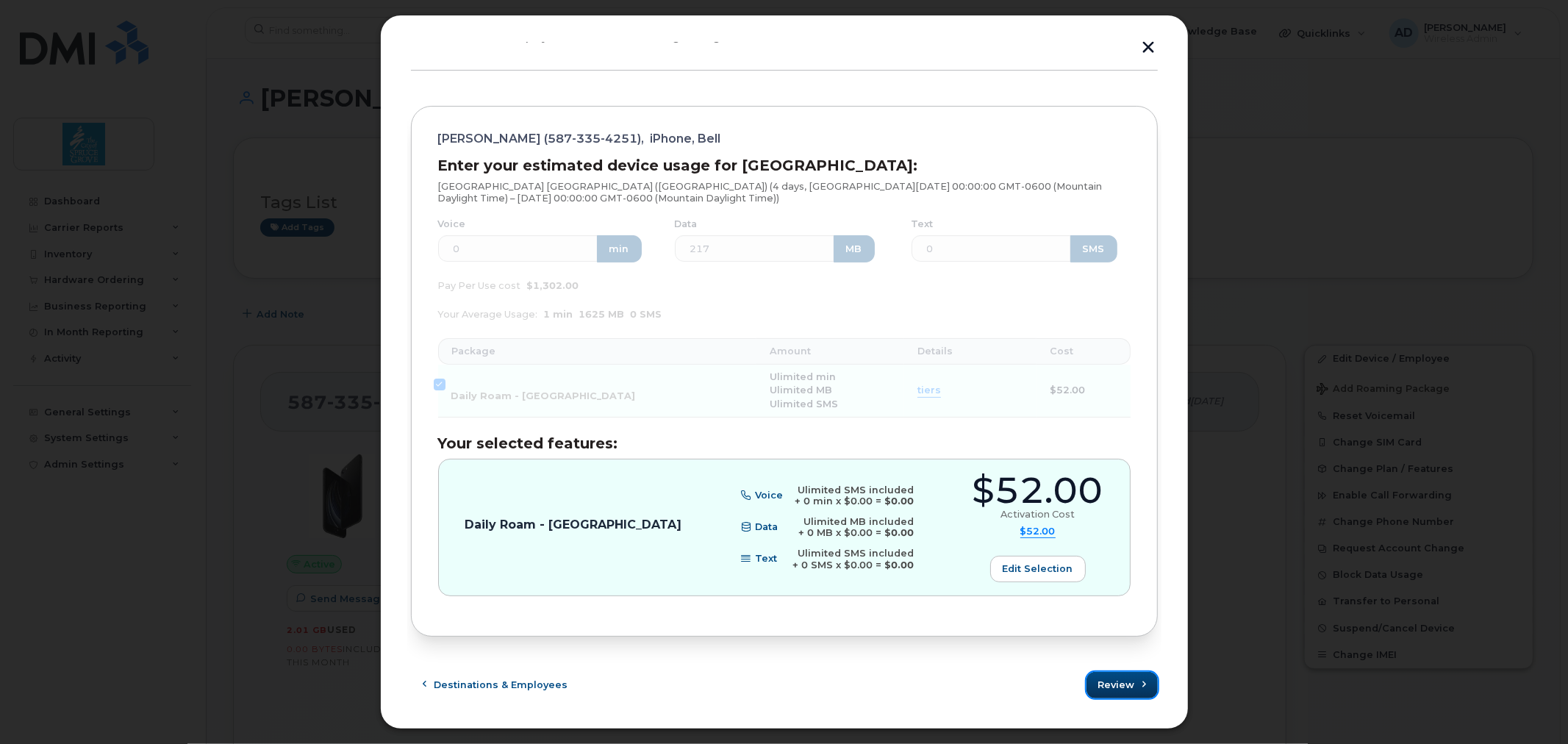
click at [1107, 681] on span "Review" at bounding box center [1117, 685] width 37 height 14
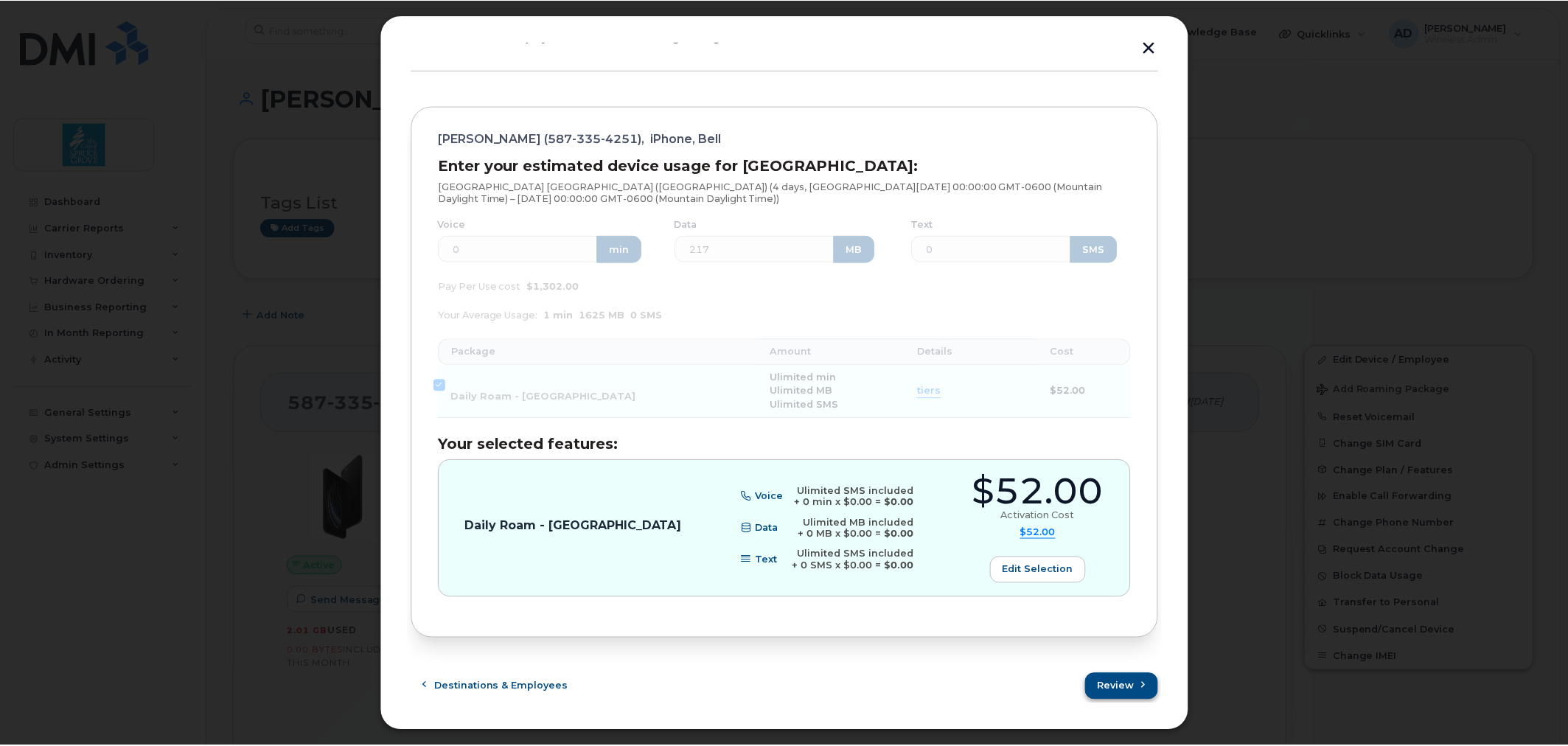
scroll to position [0, 0]
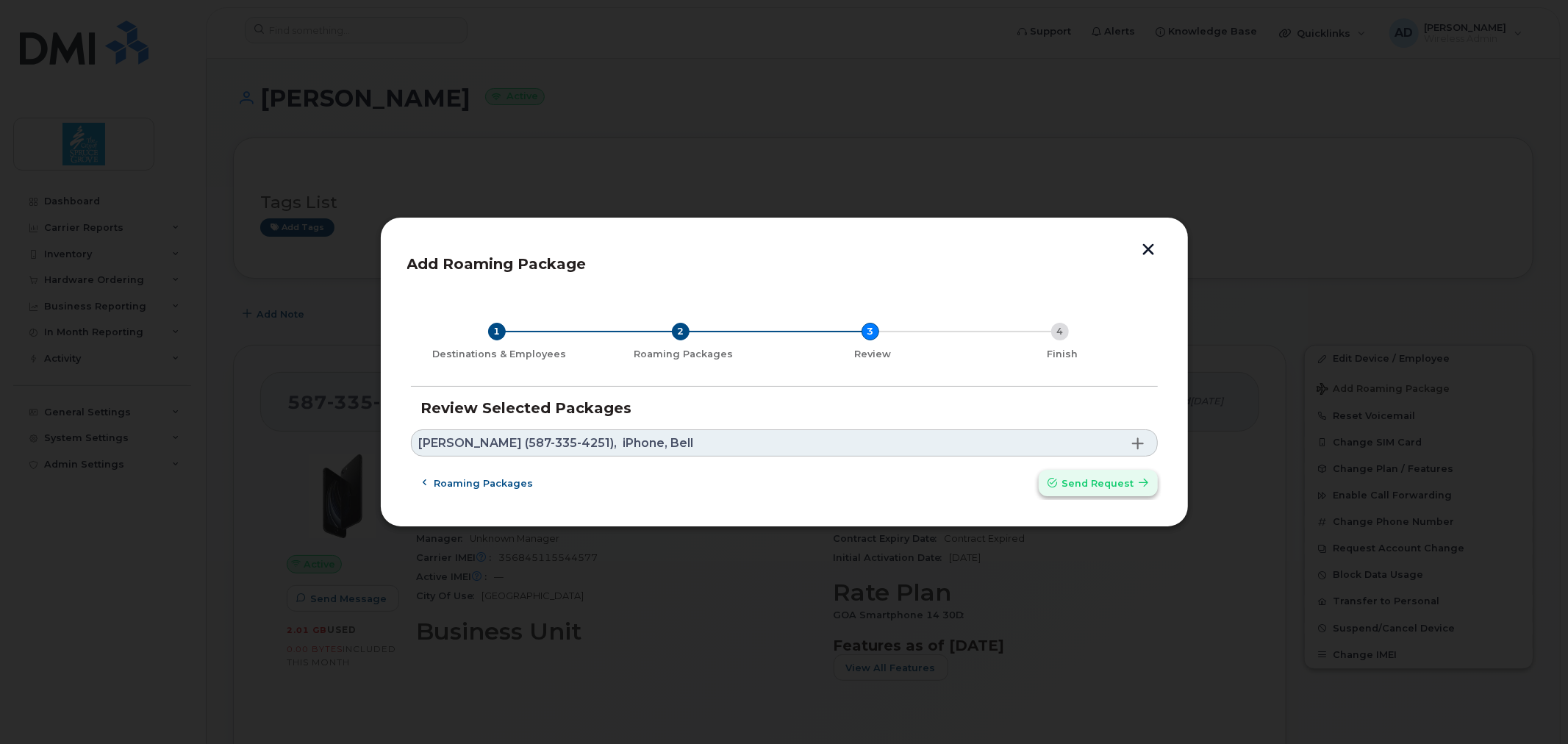
click at [1092, 474] on button "Send request" at bounding box center [1098, 483] width 119 height 27
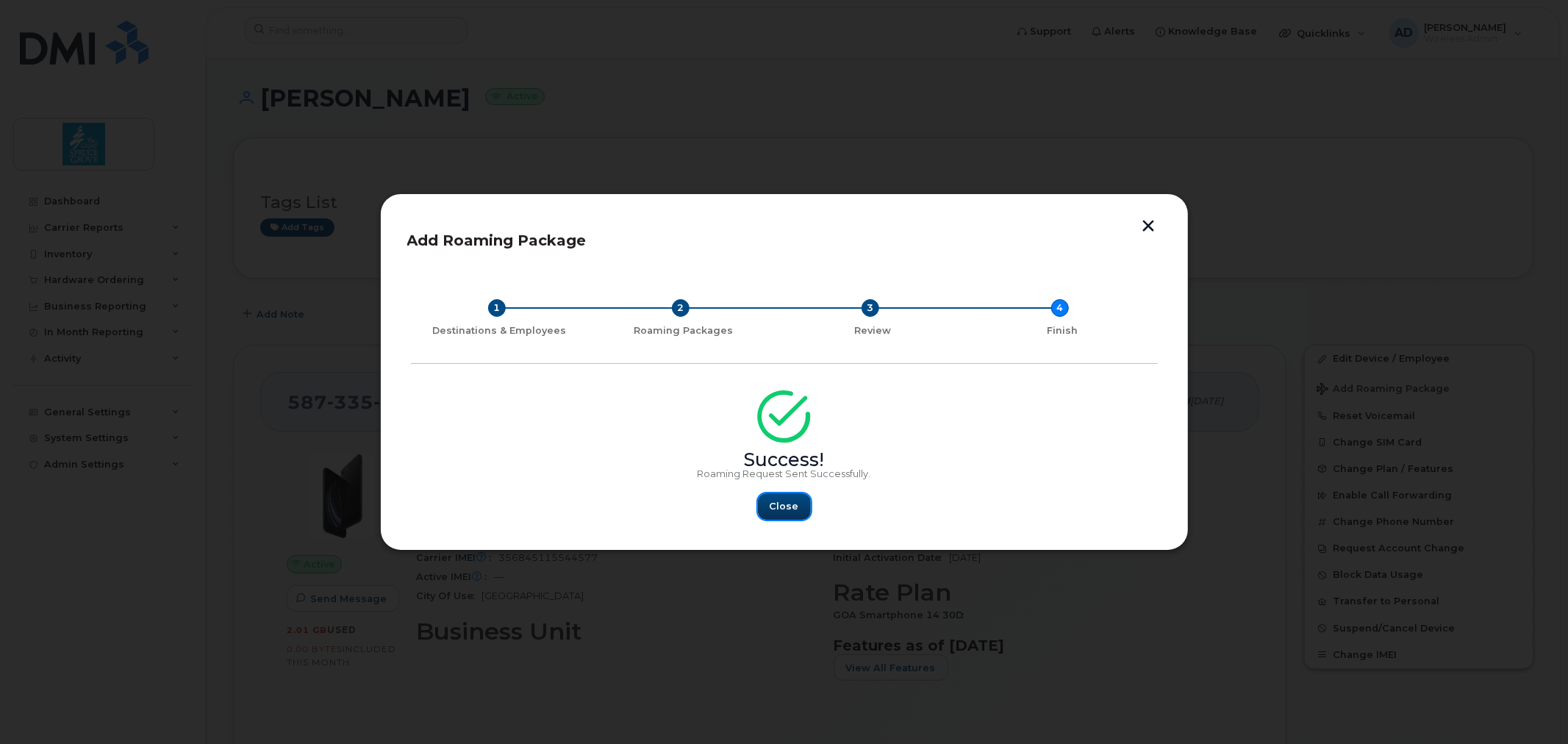
click at [777, 510] on span "Close" at bounding box center [784, 507] width 29 height 14
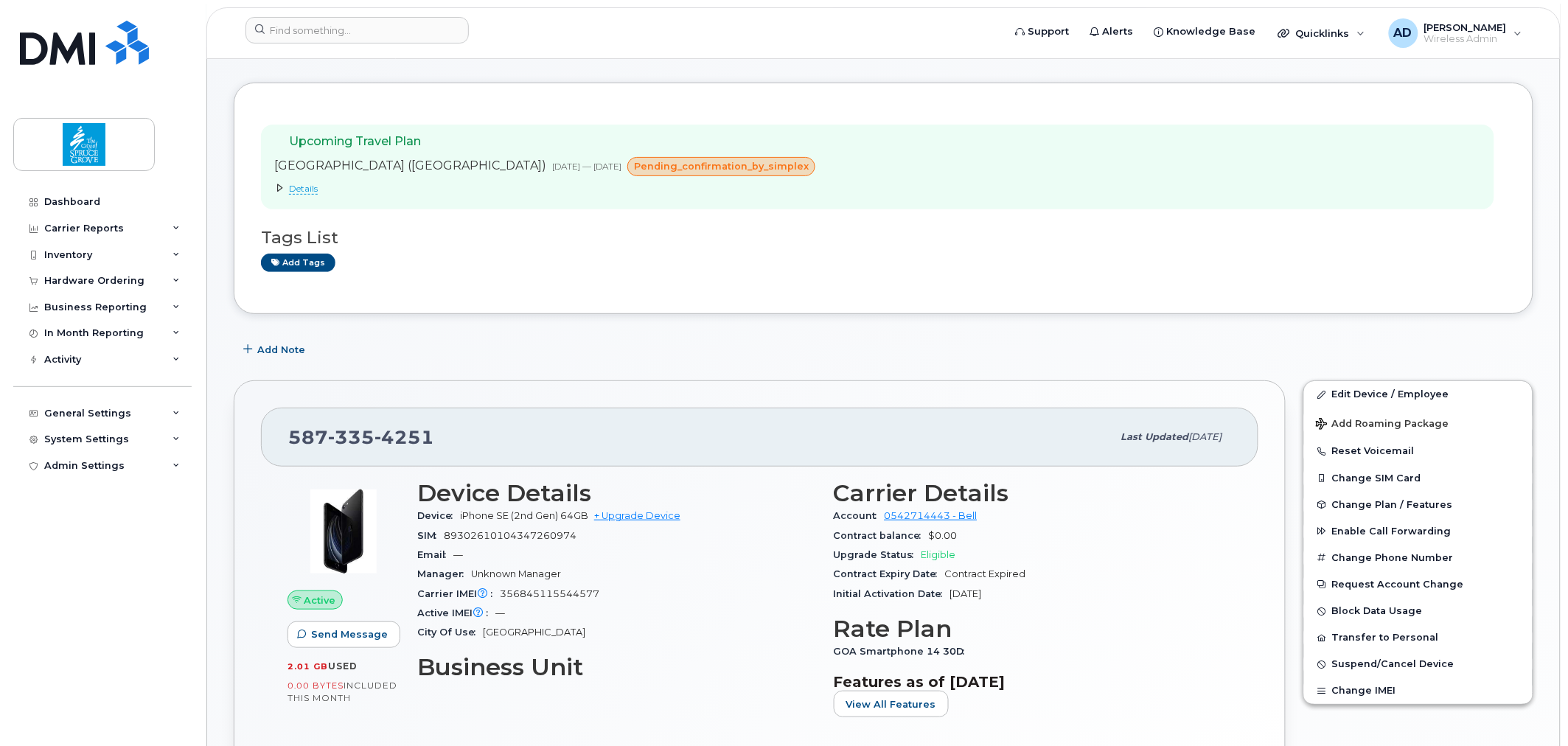
scroll to position [56, 0]
click at [306, 187] on span "Details" at bounding box center [303, 187] width 28 height 12
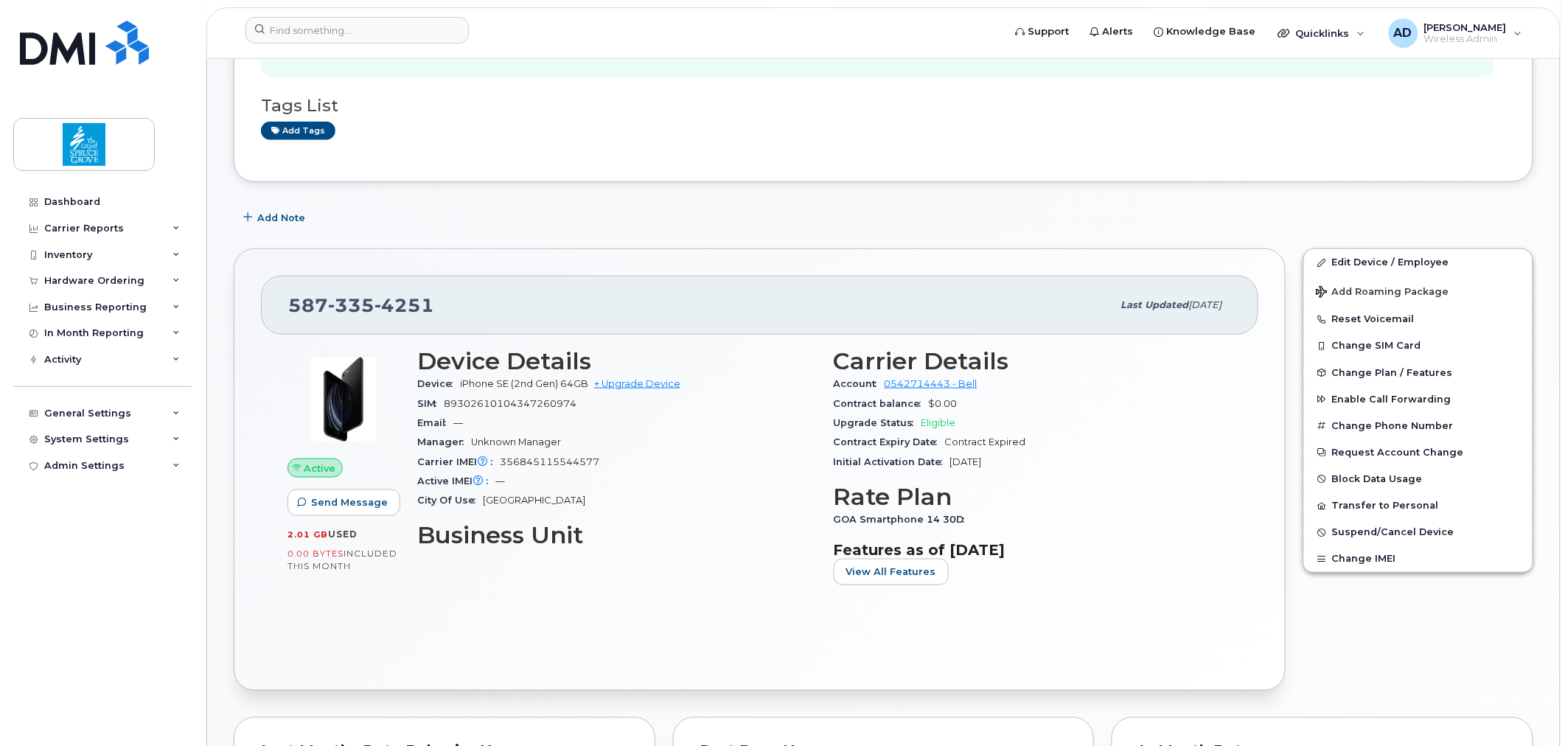
scroll to position [365, 0]
click at [1371, 290] on span "Add Roaming Package" at bounding box center [1382, 292] width 134 height 14
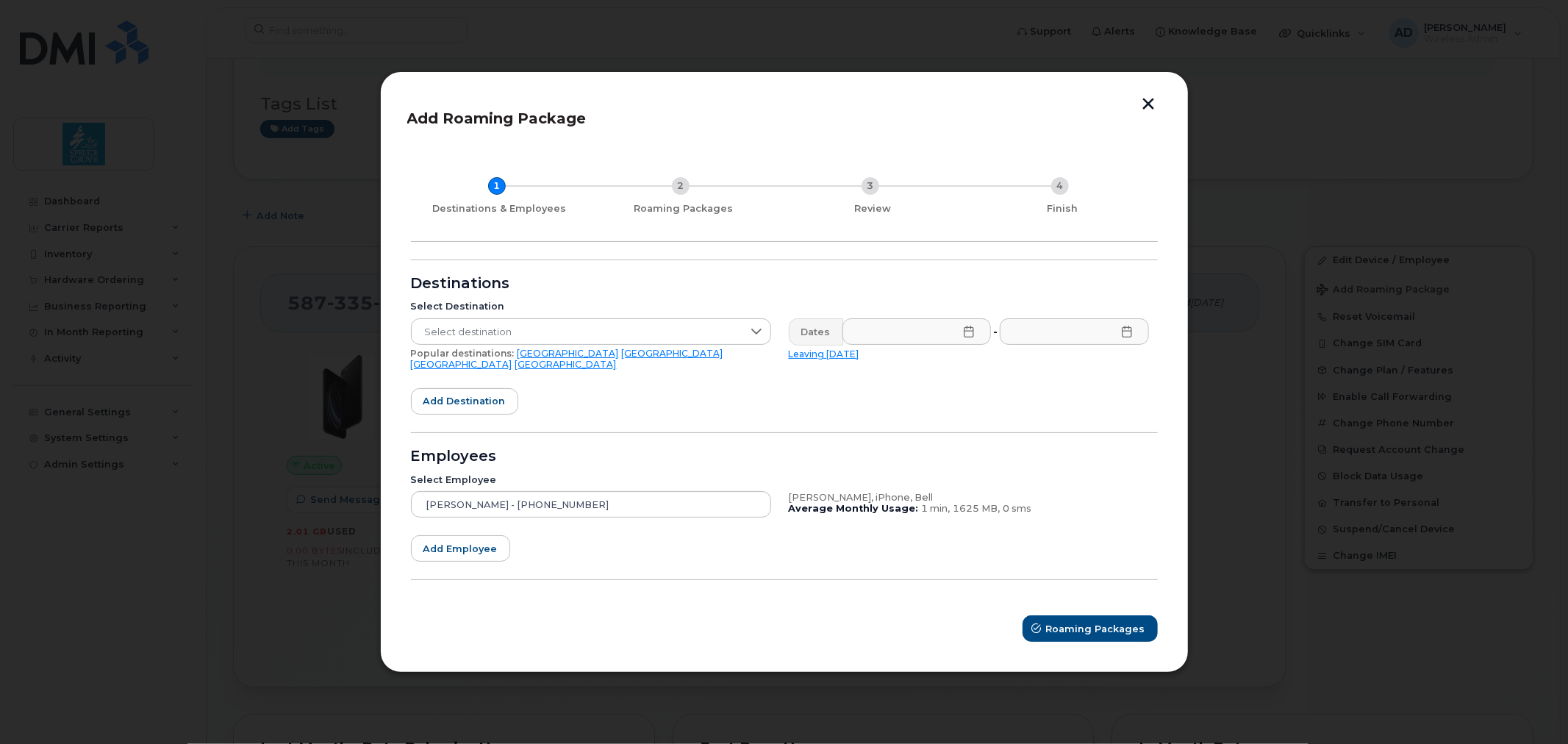
click at [1147, 102] on div "Add Roaming Package 1 Destinations & Employees 2 Roaming Packages 3 Review 4 Fi…" at bounding box center [784, 372] width 809 height 601
click at [1147, 113] on button "button" at bounding box center [1149, 106] width 22 height 16
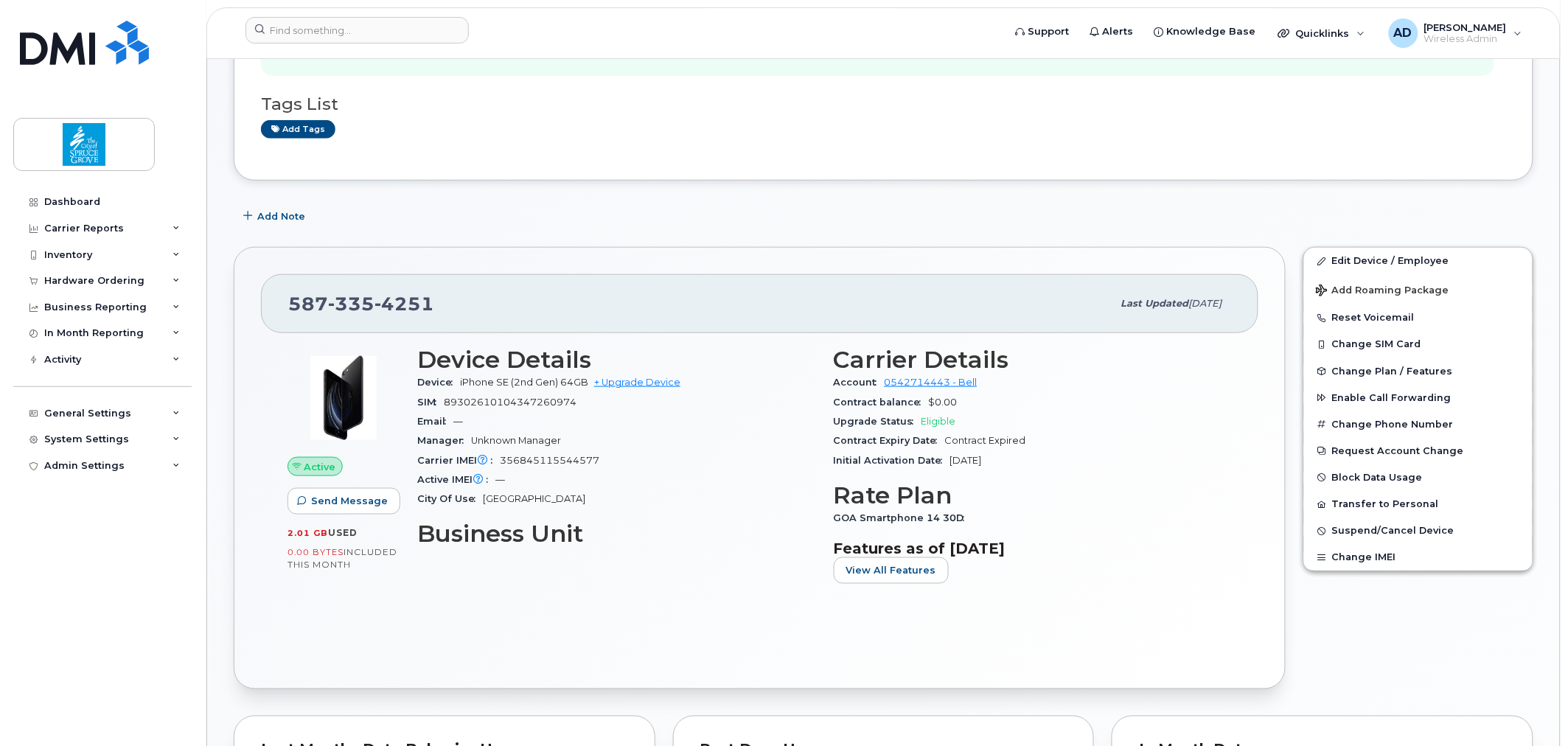
scroll to position [0, 0]
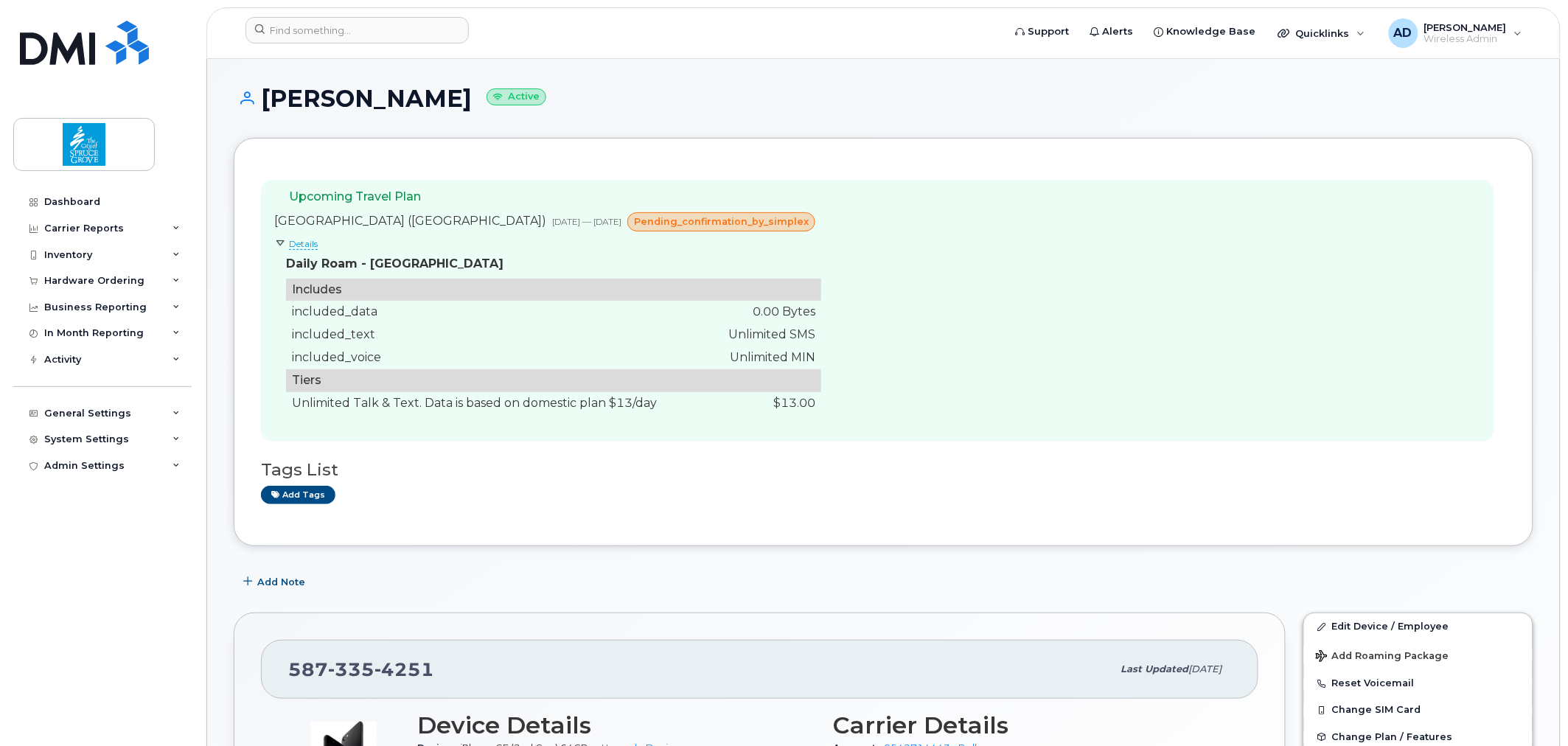
click at [649, 223] on span "pending_confirmation_by_simplex" at bounding box center [721, 222] width 175 height 14
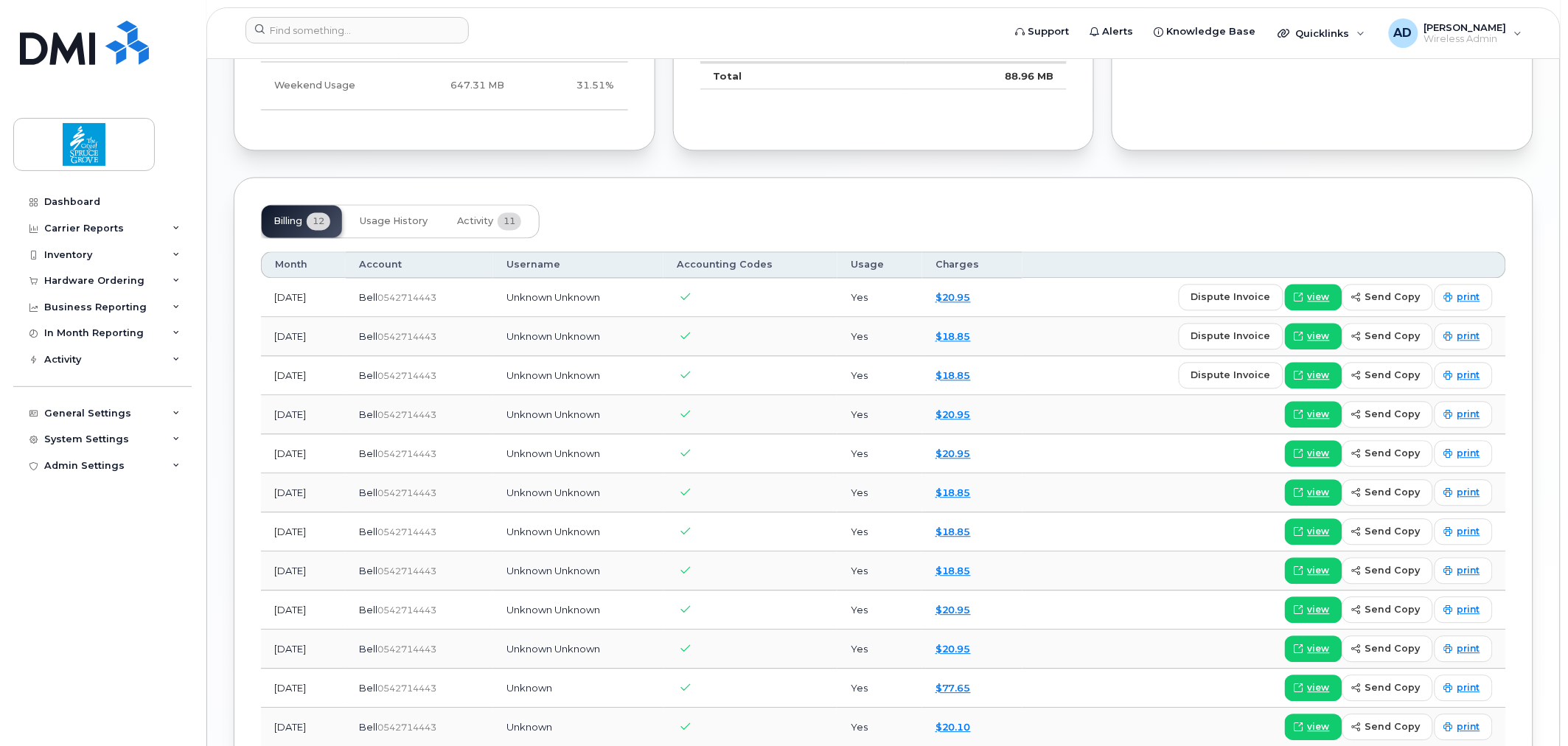
scroll to position [1021, 0]
click at [485, 220] on span "Activity" at bounding box center [475, 220] width 36 height 12
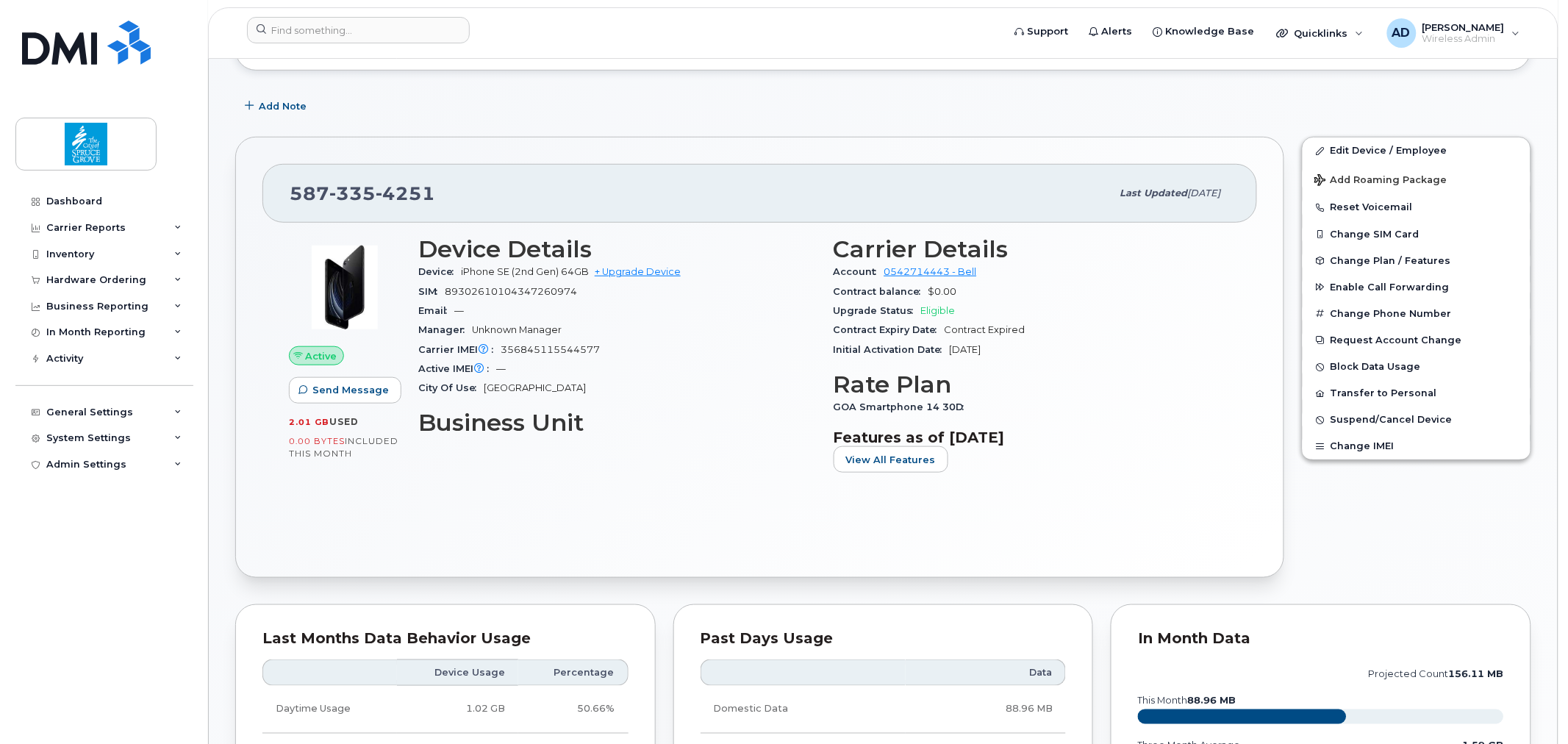
scroll to position [290, 0]
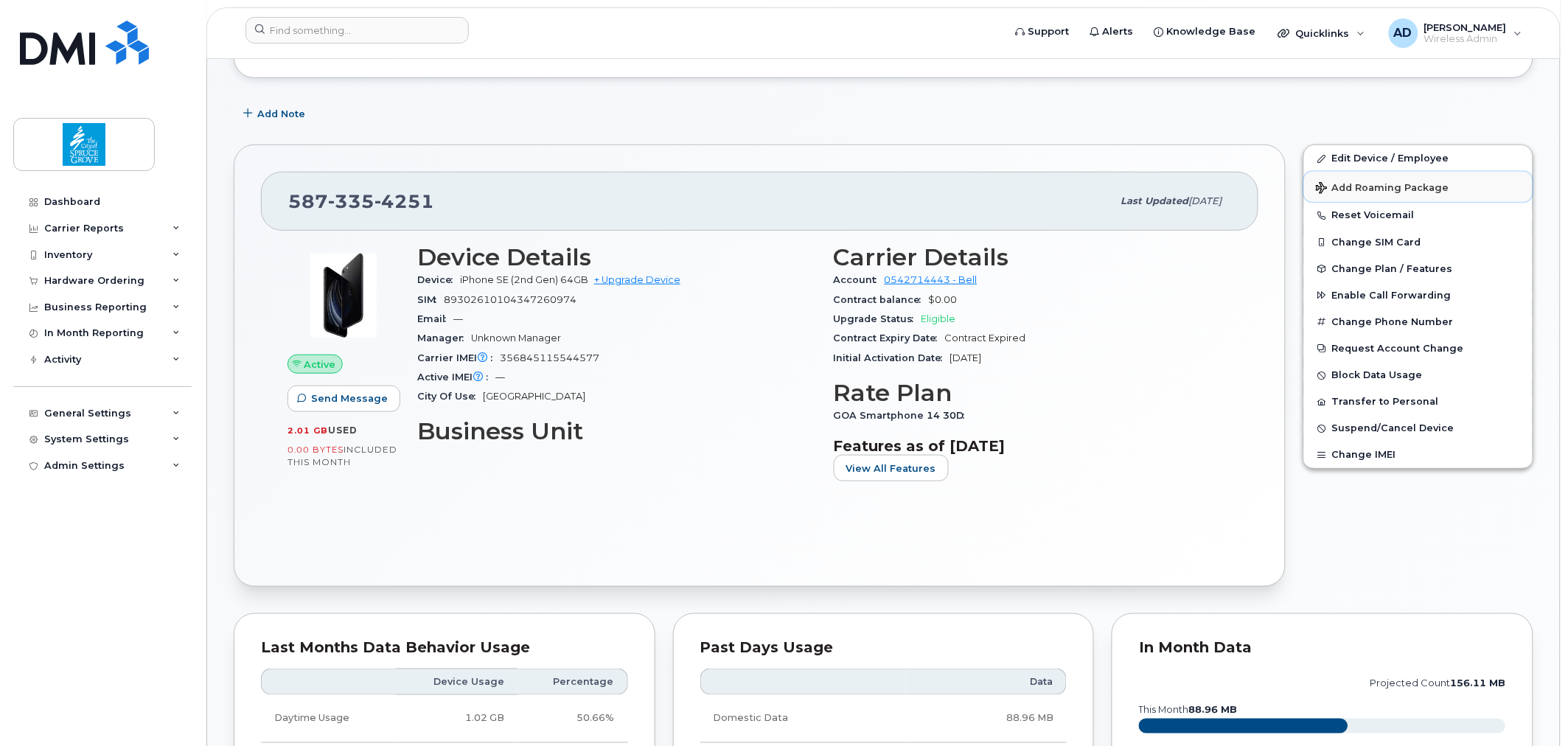
click at [1382, 189] on span "Add Roaming Package" at bounding box center [1382, 189] width 134 height 14
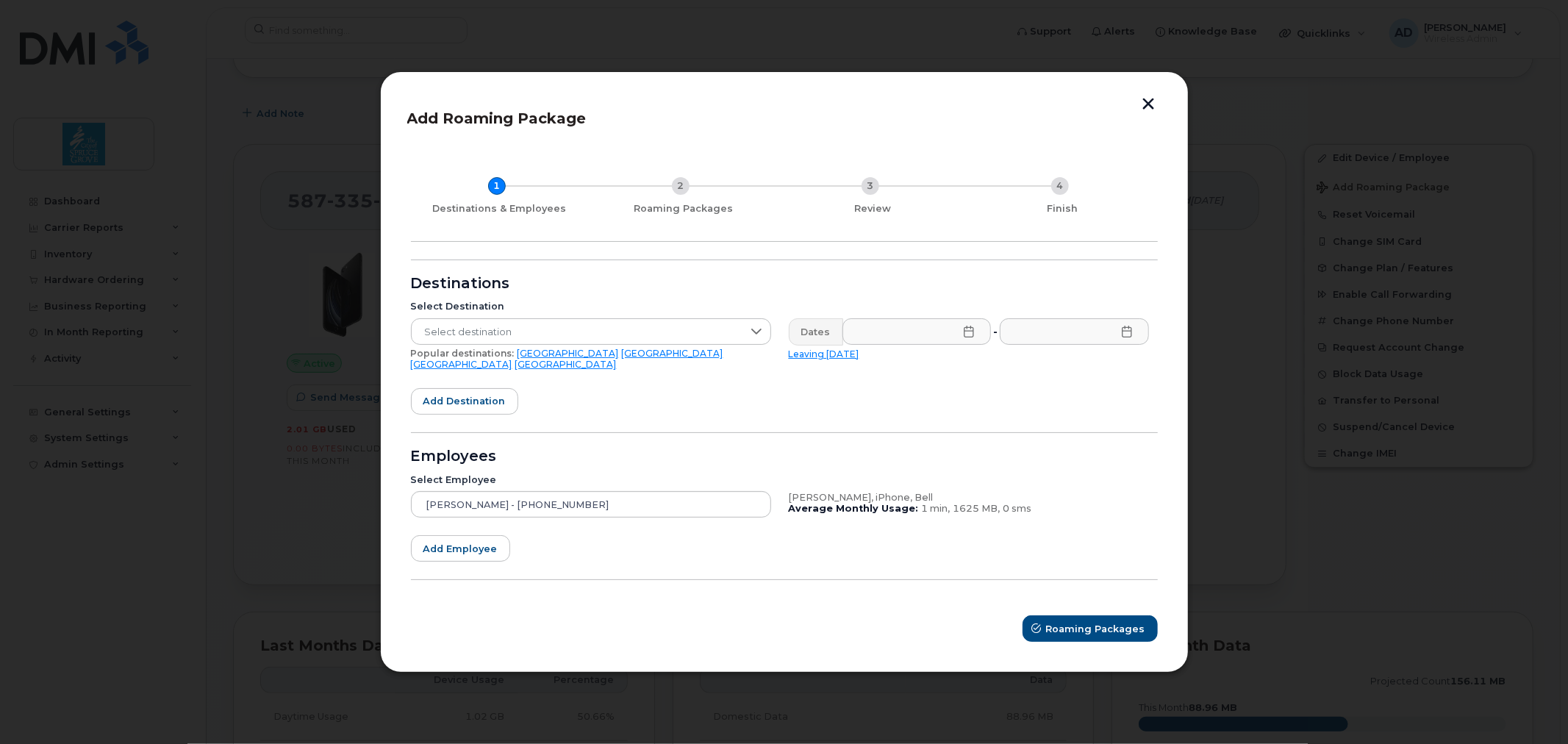
click at [622, 355] on link "[GEOGRAPHIC_DATA]" at bounding box center [672, 353] width 102 height 11
click at [969, 338] on icon at bounding box center [968, 331] width 12 height 12
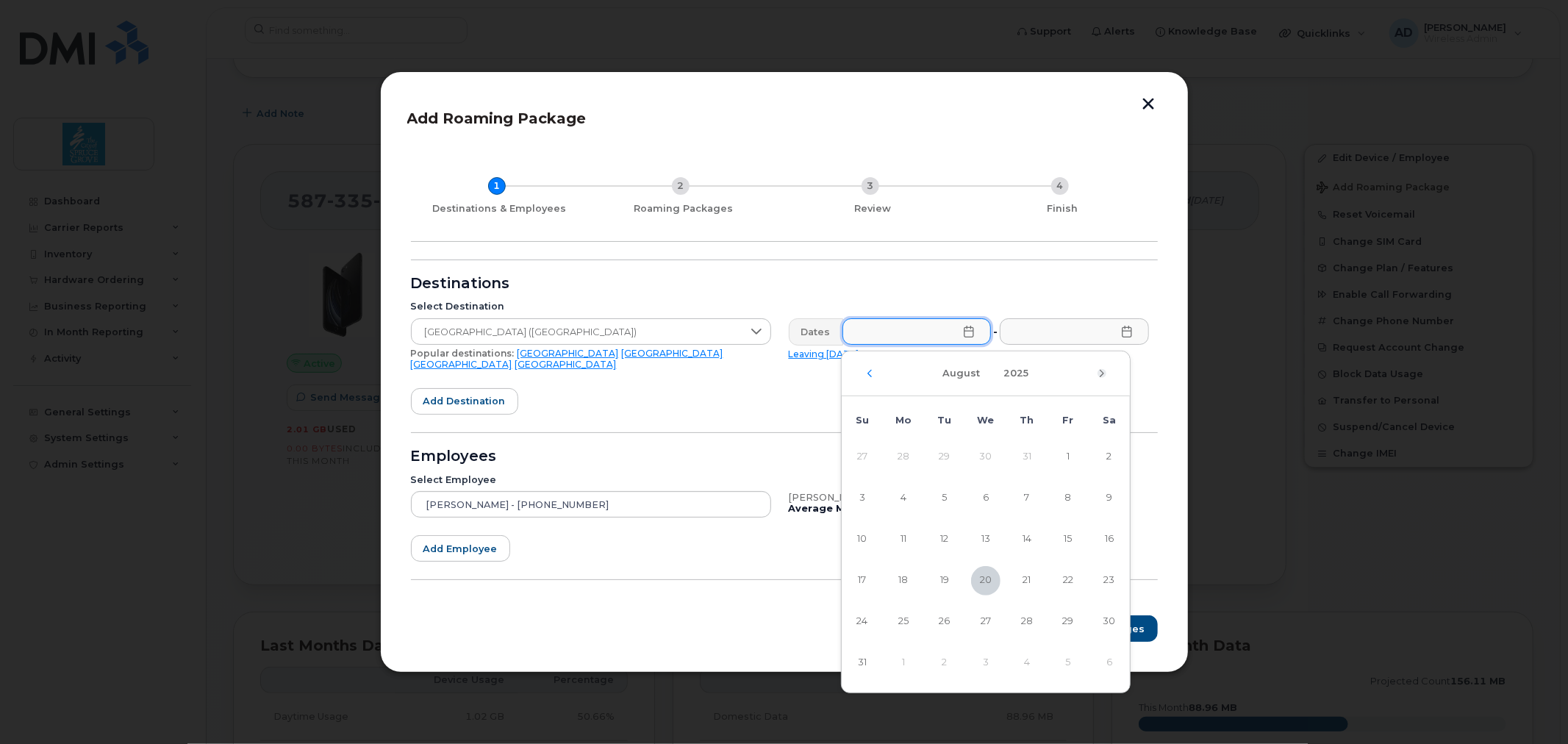
click at [1098, 376] on icon "Next Month" at bounding box center [1102, 373] width 9 height 12
click at [941, 451] on span "2" at bounding box center [945, 457] width 29 height 29
type input "[DATE]"
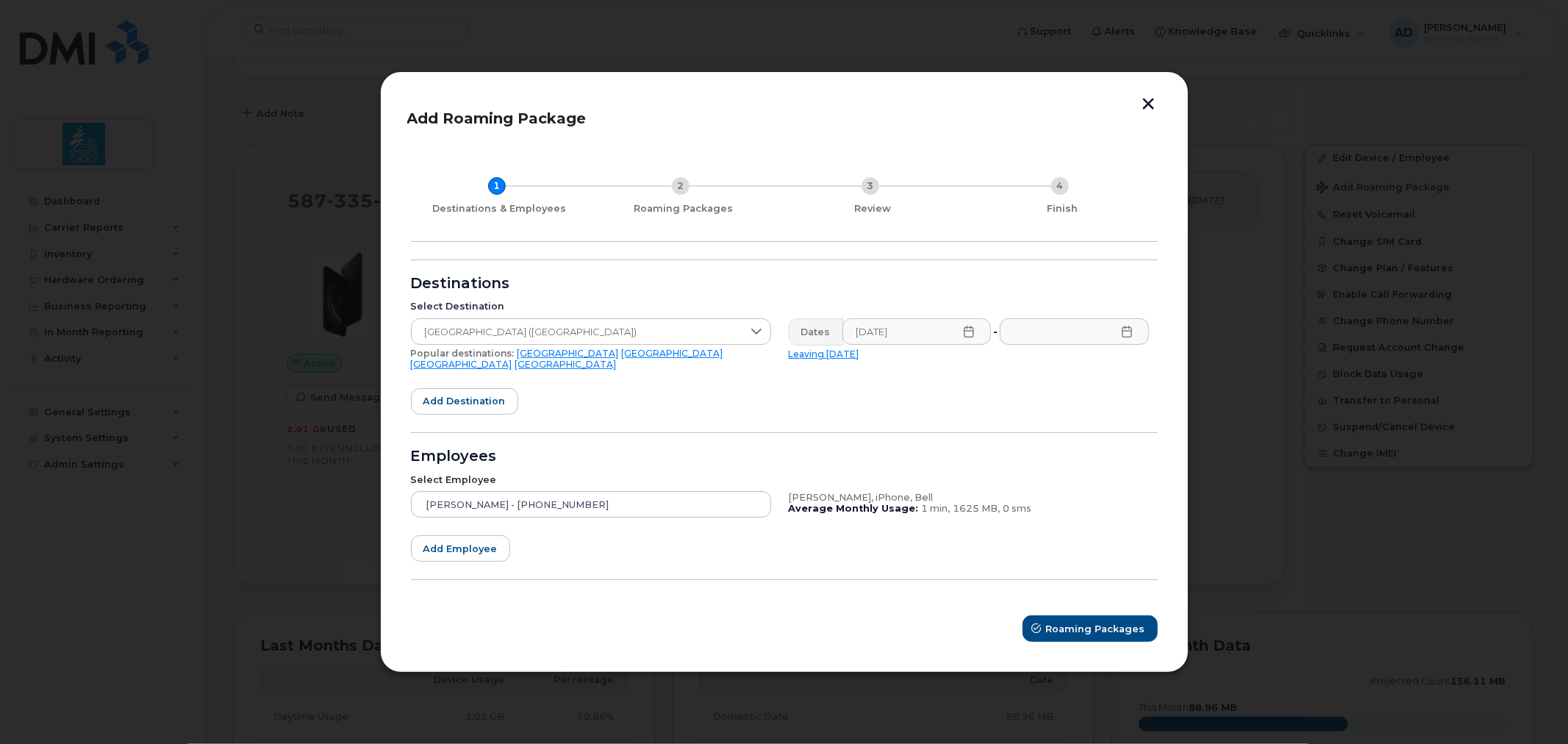
click at [1123, 338] on icon at bounding box center [1127, 331] width 12 height 12
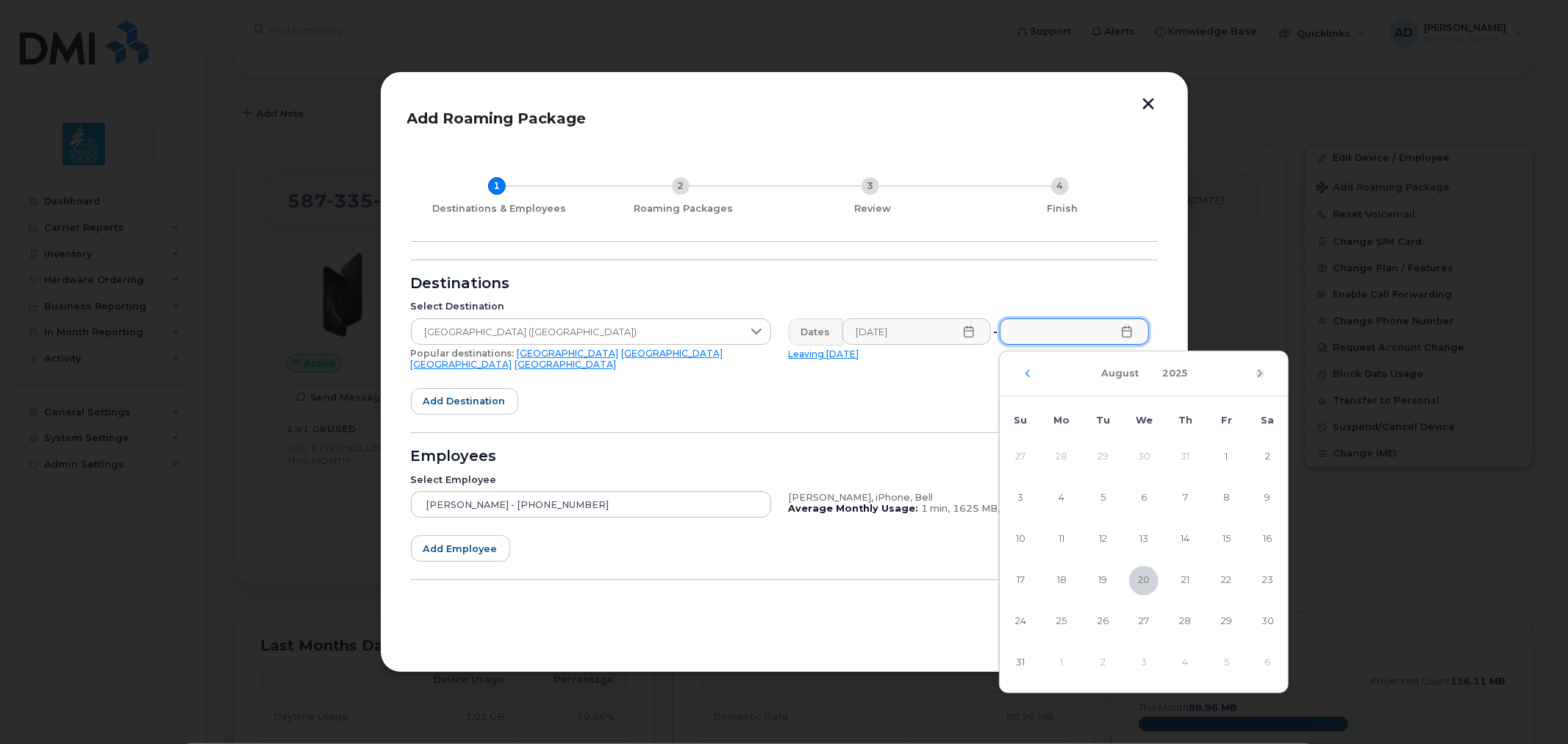
click at [1259, 371] on icon "Next Month" at bounding box center [1260, 373] width 5 height 7
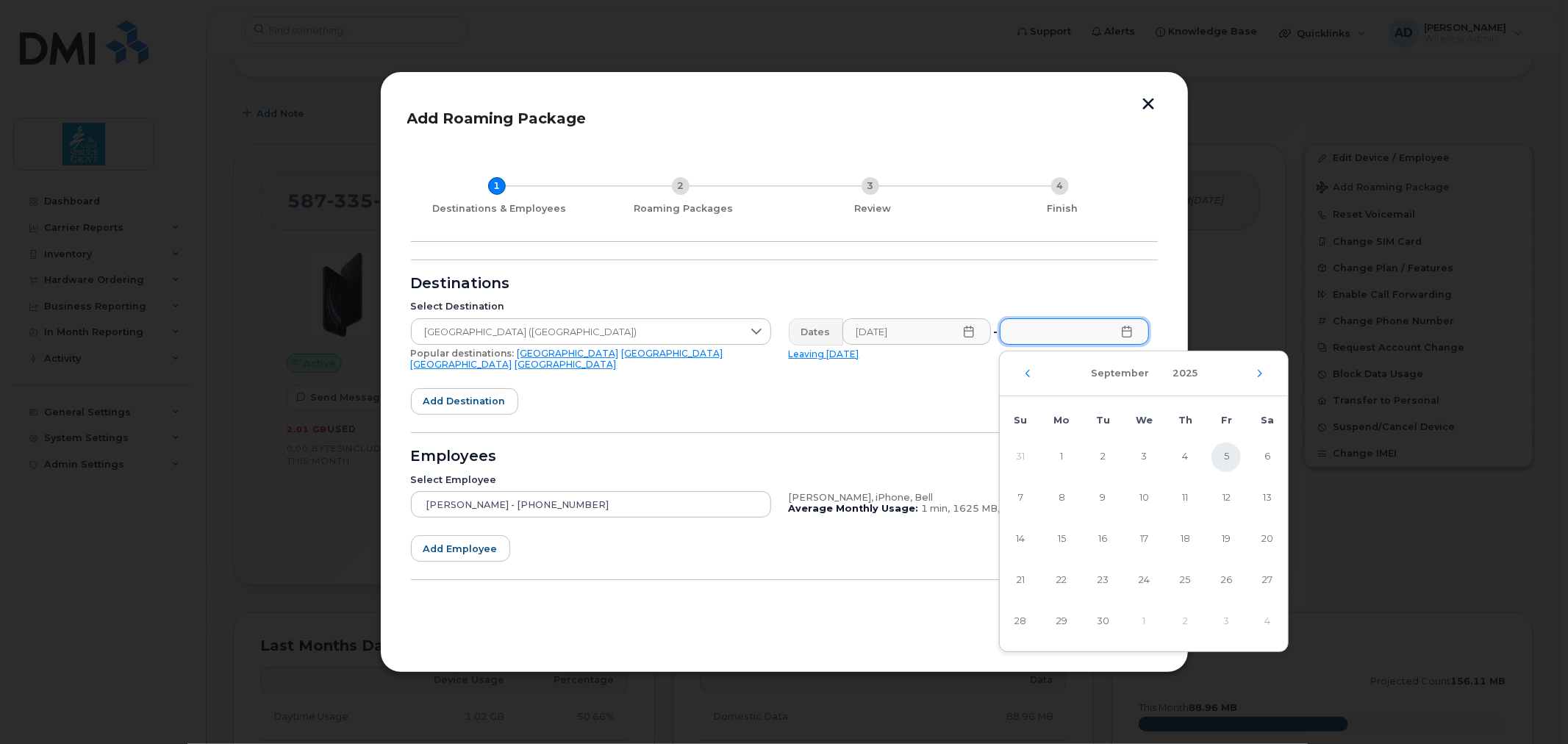
click at [1226, 460] on span "5" at bounding box center [1226, 457] width 29 height 29
type input "[DATE]"
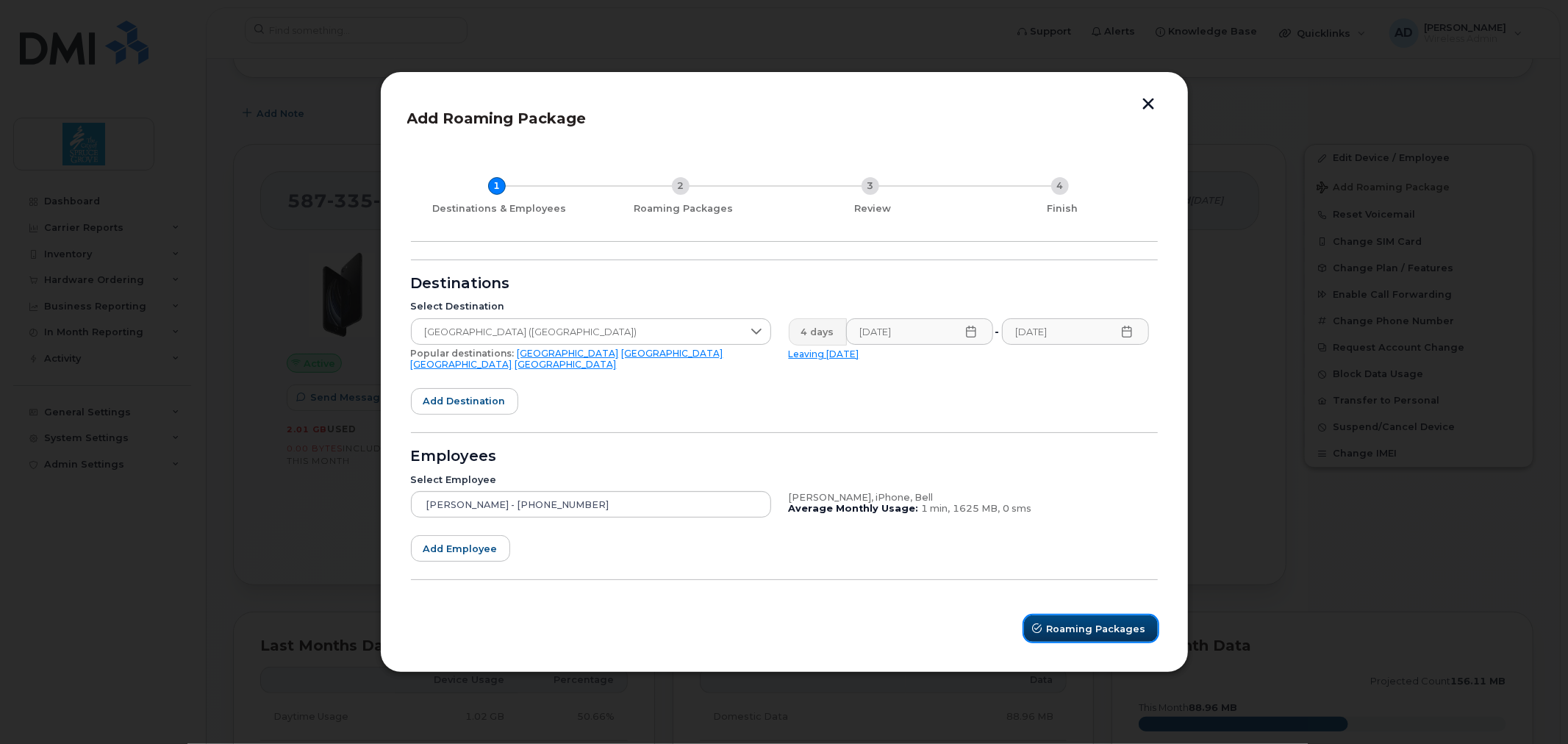
click at [1107, 622] on span "Roaming Packages" at bounding box center [1097, 629] width 99 height 14
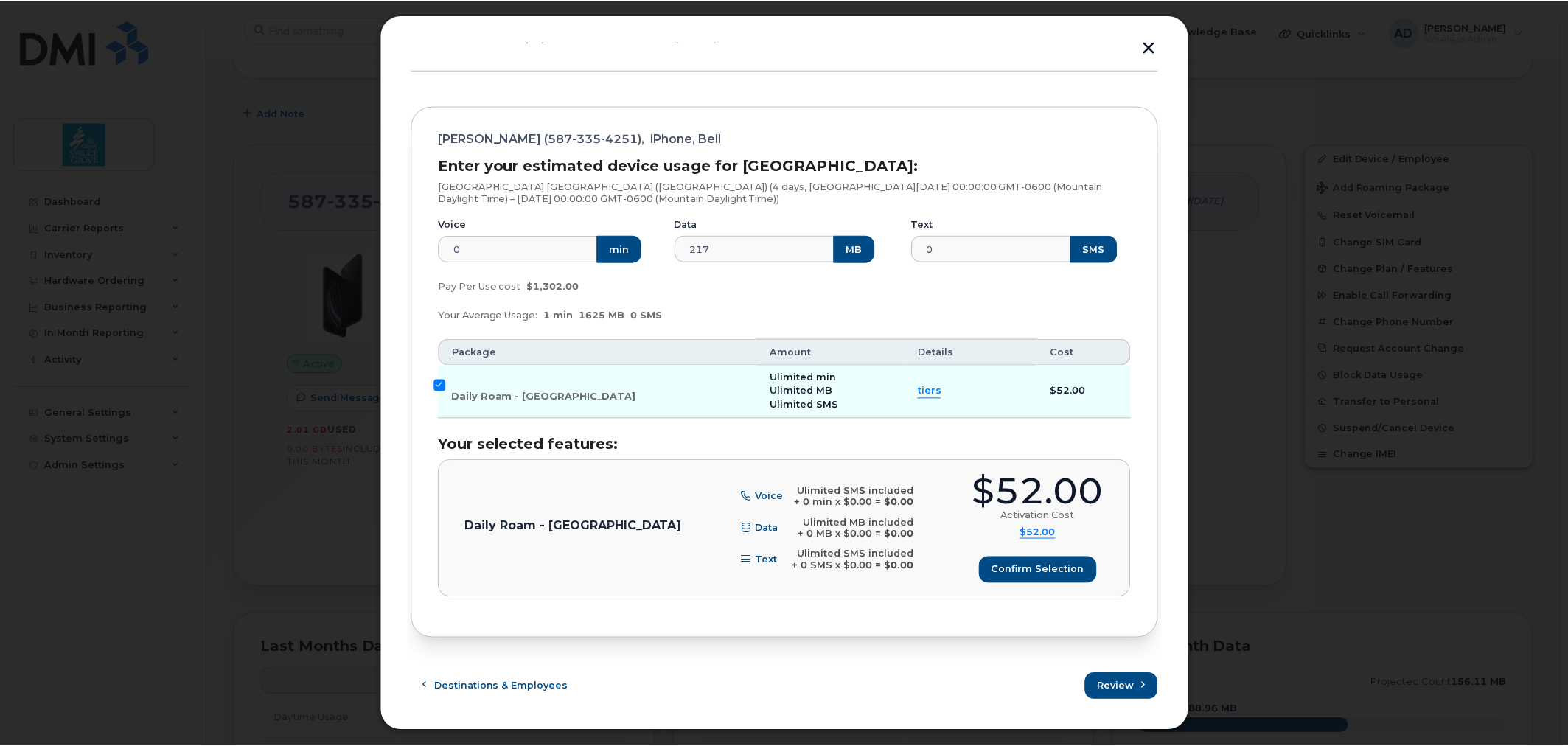
scroll to position [115, 0]
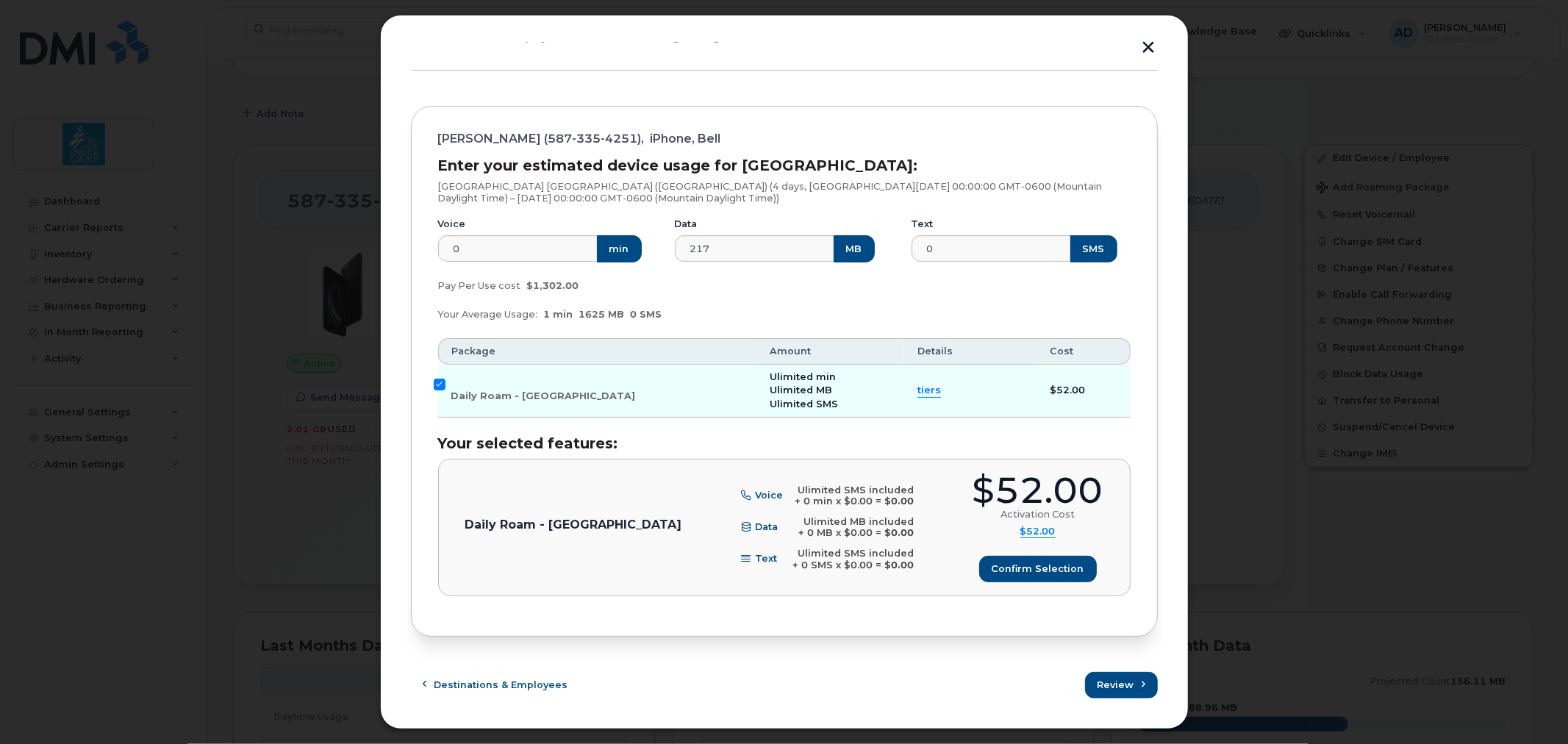
click at [848, 342] on th "Amount" at bounding box center [830, 352] width 148 height 27
click at [1414, 252] on div at bounding box center [784, 372] width 1568 height 744
